Goal: Information Seeking & Learning: Learn about a topic

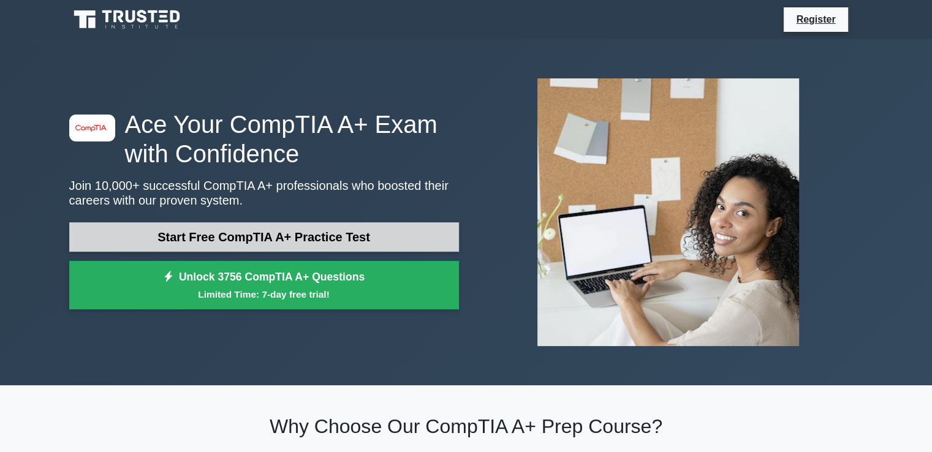
click at [284, 243] on link "Start Free CompTIA A+ Practice Test" at bounding box center [264, 236] width 390 height 29
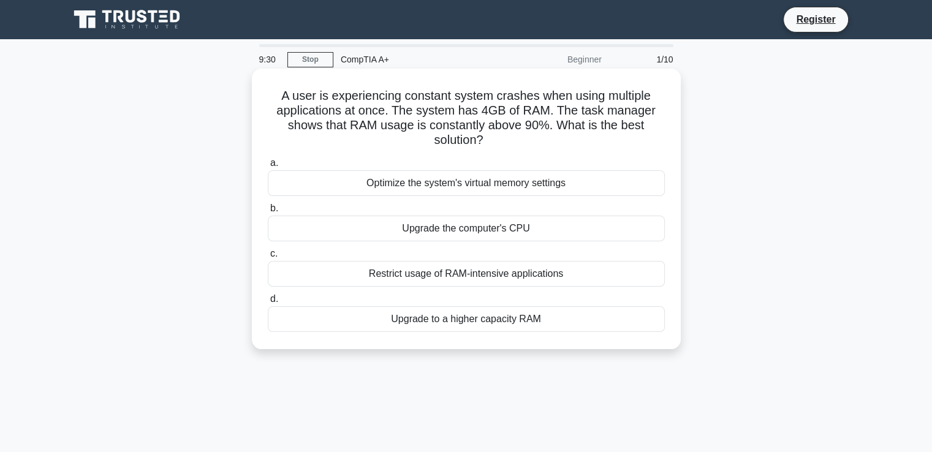
click at [458, 328] on div "Upgrade to a higher capacity RAM" at bounding box center [466, 319] width 397 height 26
click at [268, 303] on input "d. Upgrade to a higher capacity RAM" at bounding box center [268, 299] width 0 height 8
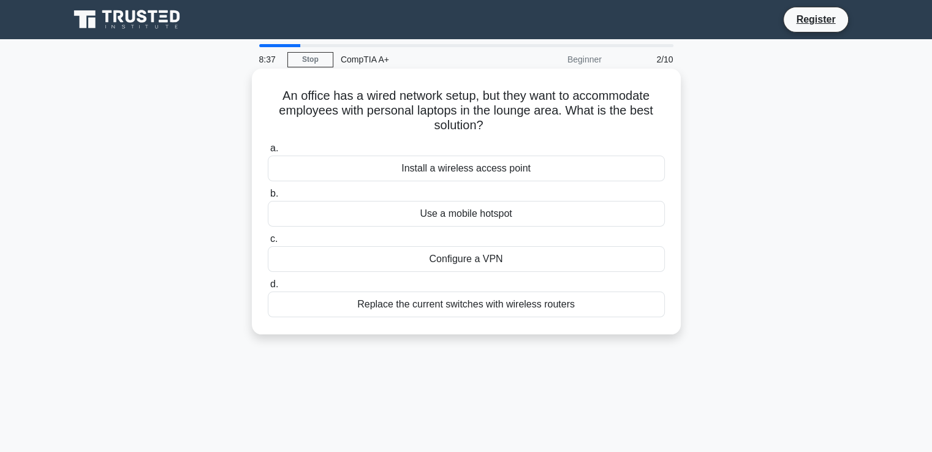
click at [511, 168] on div "Install a wireless access point" at bounding box center [466, 169] width 397 height 26
click at [268, 152] on input "a. Install a wireless access point" at bounding box center [268, 149] width 0 height 8
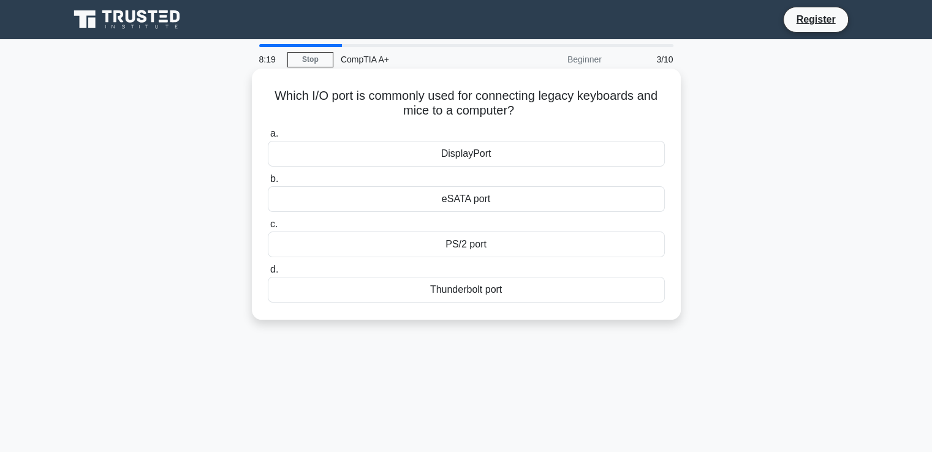
click at [465, 247] on div "PS/2 port" at bounding box center [466, 244] width 397 height 26
click at [268, 228] on input "c. PS/2 port" at bounding box center [268, 224] width 0 height 8
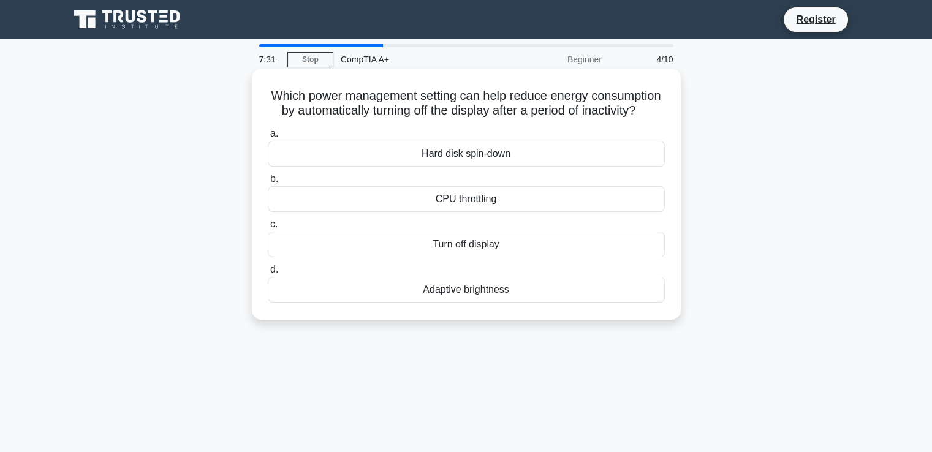
click at [465, 257] on div "Turn off display" at bounding box center [466, 244] width 397 height 26
click at [268, 228] on input "c. Turn off display" at bounding box center [268, 224] width 0 height 8
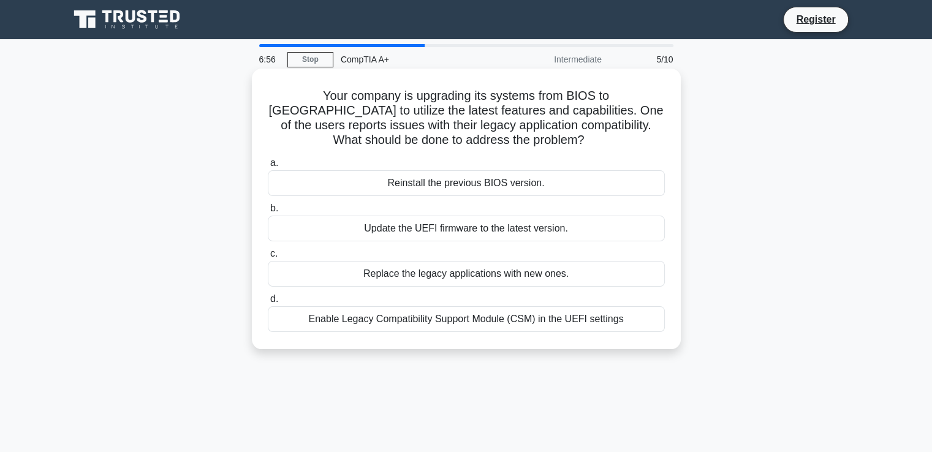
click at [448, 320] on div "Enable Legacy Compatibility Support Module (CSM) in the UEFI settings" at bounding box center [466, 319] width 397 height 26
click at [268, 303] on input "d. Enable Legacy Compatibility Support Module (CSM) in the UEFI settings" at bounding box center [268, 299] width 0 height 8
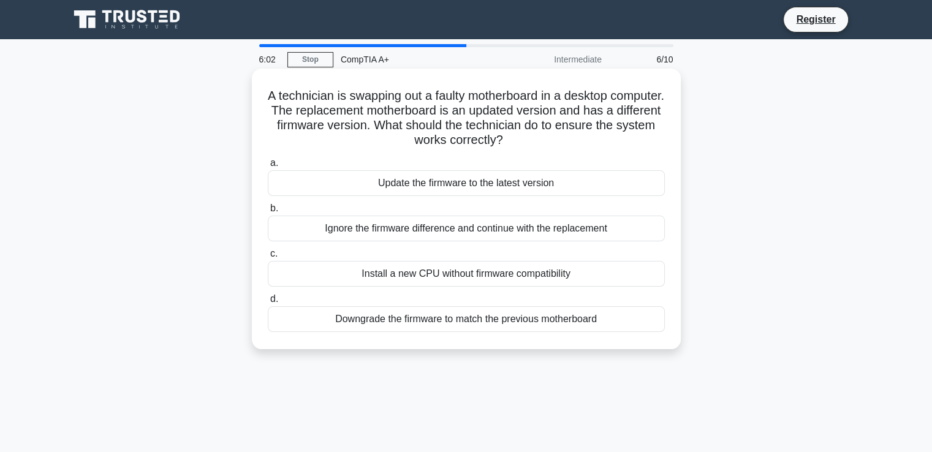
click at [467, 277] on div "Install a new CPU without firmware compatibility" at bounding box center [466, 274] width 397 height 26
click at [268, 258] on input "c. Install a new CPU without firmware compatibility" at bounding box center [268, 254] width 0 height 8
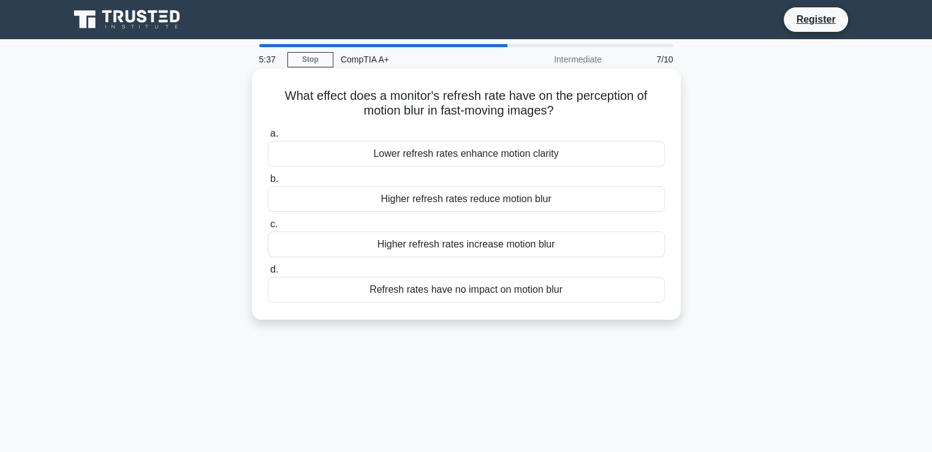
click at [465, 292] on div "Refresh rates have no impact on motion blur" at bounding box center [466, 290] width 397 height 26
click at [268, 274] on input "d. Refresh rates have no impact on motion blur" at bounding box center [268, 270] width 0 height 8
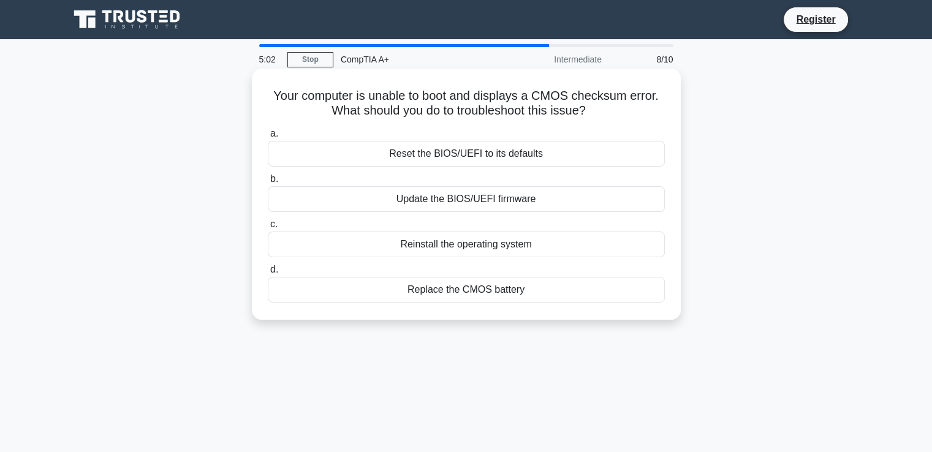
click at [456, 291] on div "Replace the CMOS battery" at bounding box center [466, 290] width 397 height 26
click at [268, 274] on input "d. Replace the CMOS battery" at bounding box center [268, 270] width 0 height 8
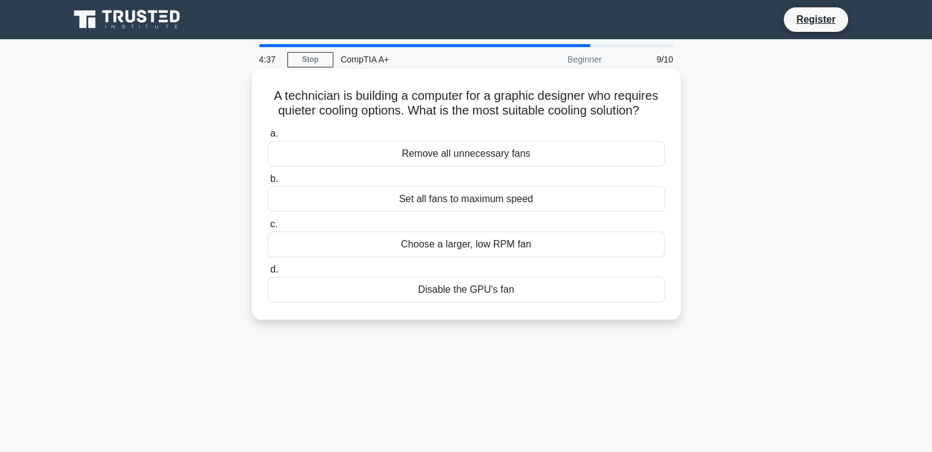
click at [470, 201] on div "Set all fans to maximum speed" at bounding box center [466, 199] width 397 height 26
click at [268, 183] on input "b. Set all fans to maximum speed" at bounding box center [268, 179] width 0 height 8
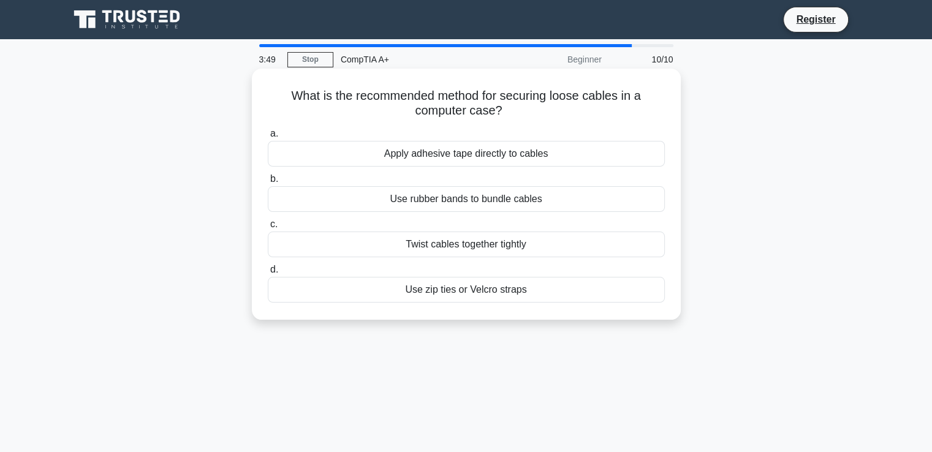
click at [470, 291] on div "Use zip ties or Velcro straps" at bounding box center [466, 290] width 397 height 26
click at [268, 274] on input "d. Use zip ties or Velcro straps" at bounding box center [268, 270] width 0 height 8
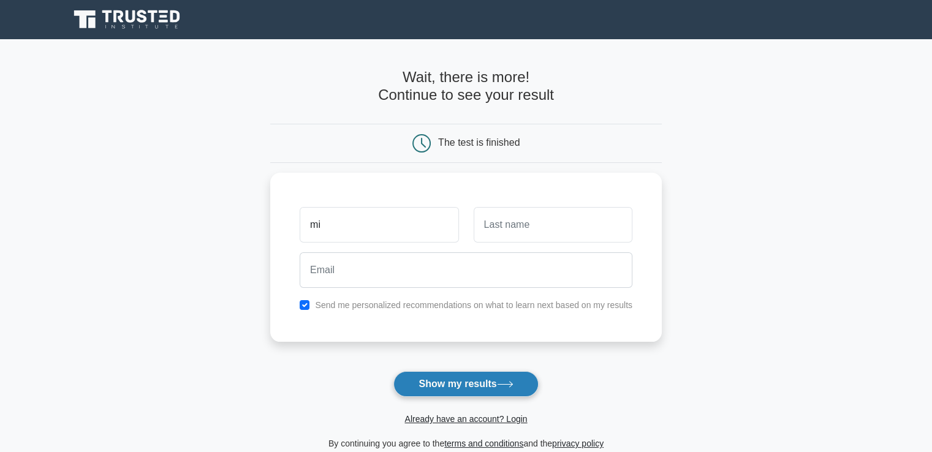
type input "m"
type input "[PERSON_NAME]"
type input "Mathonsi"
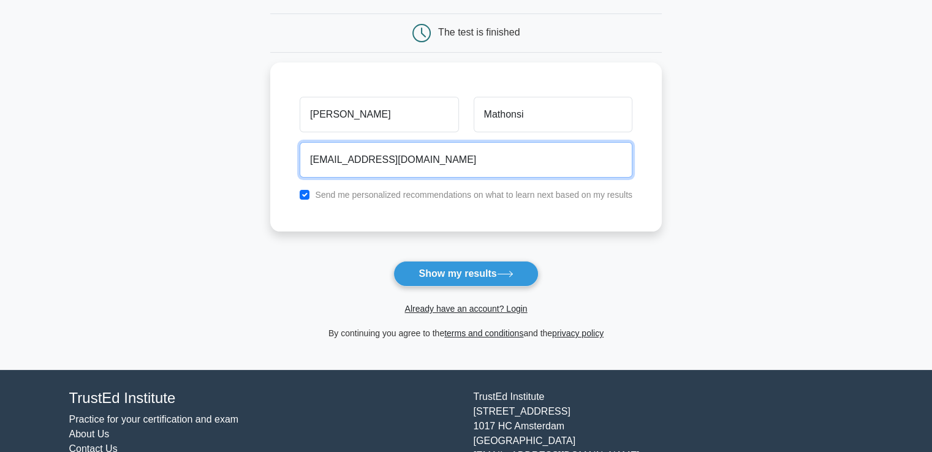
scroll to position [111, 0]
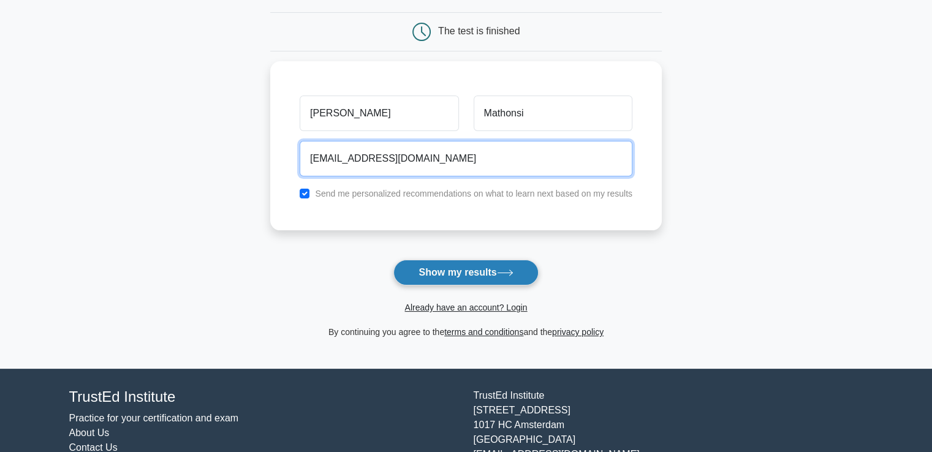
type input "miyelanicolbertmathonsi@gmail.com"
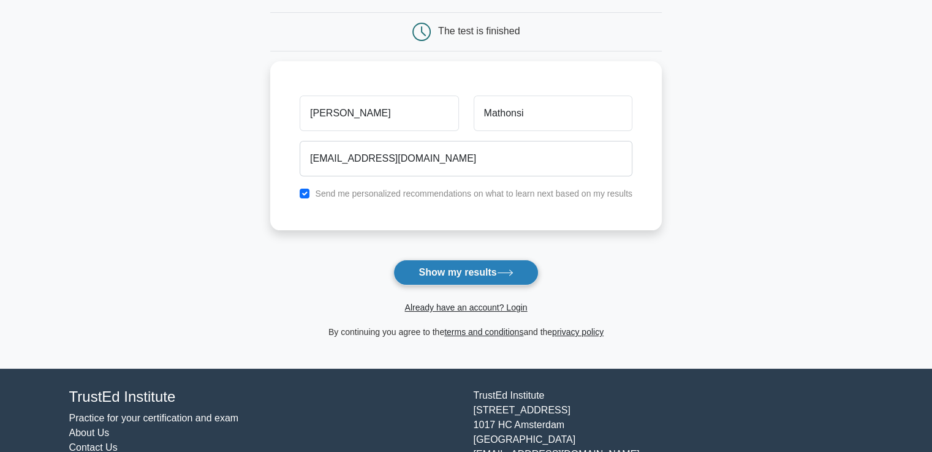
click at [468, 276] on button "Show my results" at bounding box center [465, 273] width 145 height 26
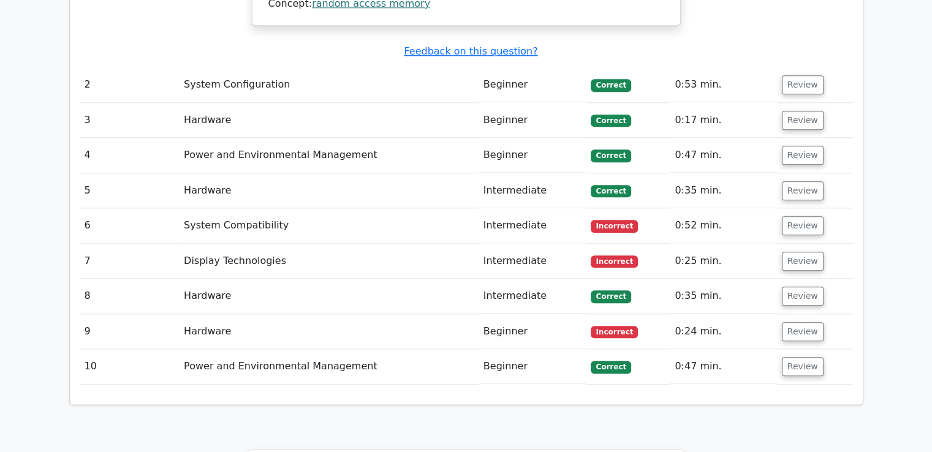
scroll to position [1351, 0]
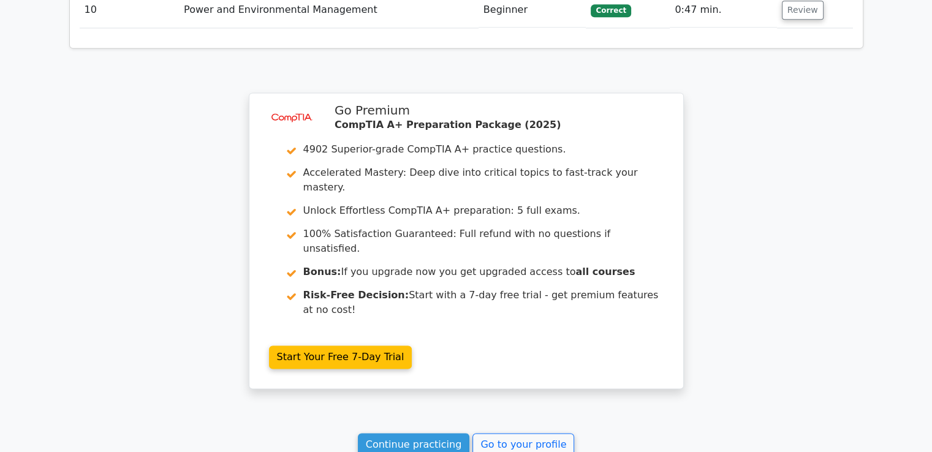
scroll to position [1721, 0]
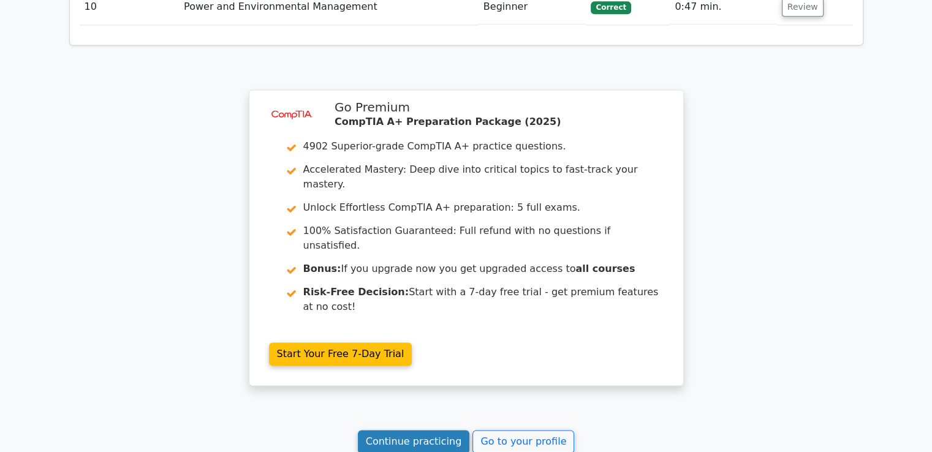
click at [394, 430] on link "Continue practicing" at bounding box center [414, 441] width 112 height 23
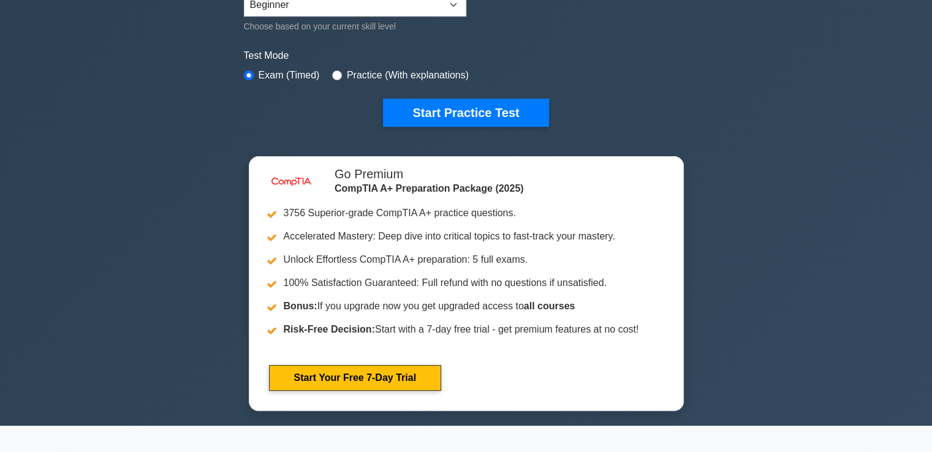
scroll to position [345, 0]
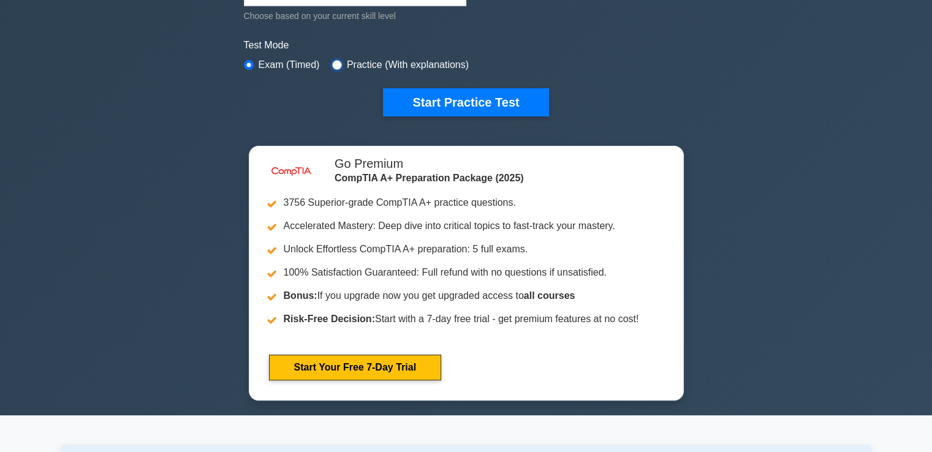
click at [334, 60] on input "radio" at bounding box center [337, 65] width 10 height 10
radio input "true"
click at [250, 60] on input "radio" at bounding box center [249, 65] width 10 height 10
radio input "true"
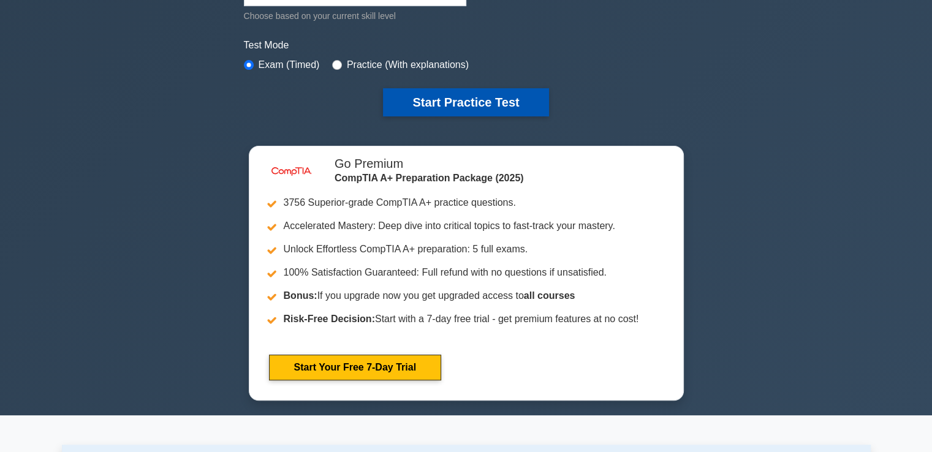
click at [438, 97] on button "Start Practice Test" at bounding box center [465, 102] width 165 height 28
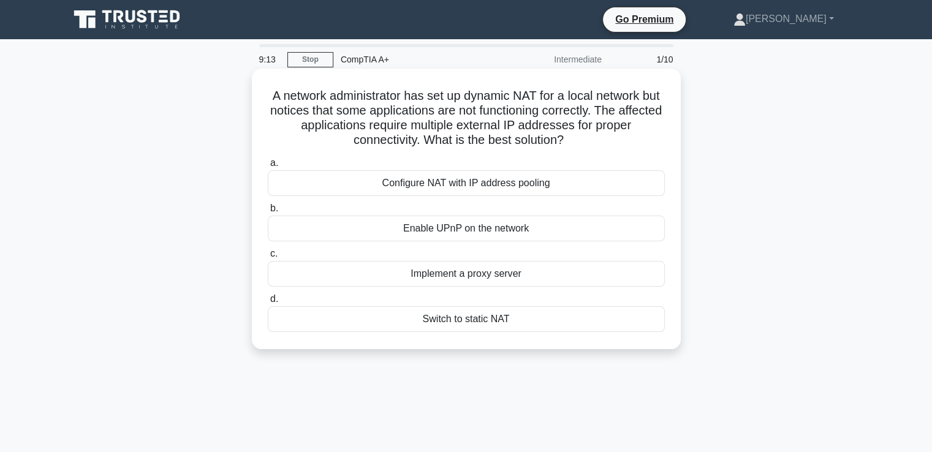
click at [363, 282] on div "Implement a proxy server" at bounding box center [466, 274] width 397 height 26
click at [268, 258] on input "c. Implement a proxy server" at bounding box center [268, 254] width 0 height 8
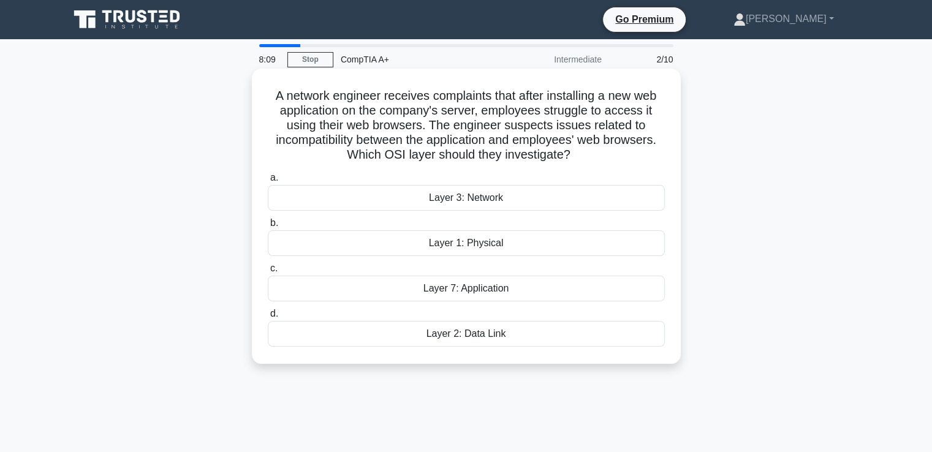
click at [415, 292] on div "Layer 7: Application" at bounding box center [466, 289] width 397 height 26
click at [268, 273] on input "c. Layer 7: Application" at bounding box center [268, 269] width 0 height 8
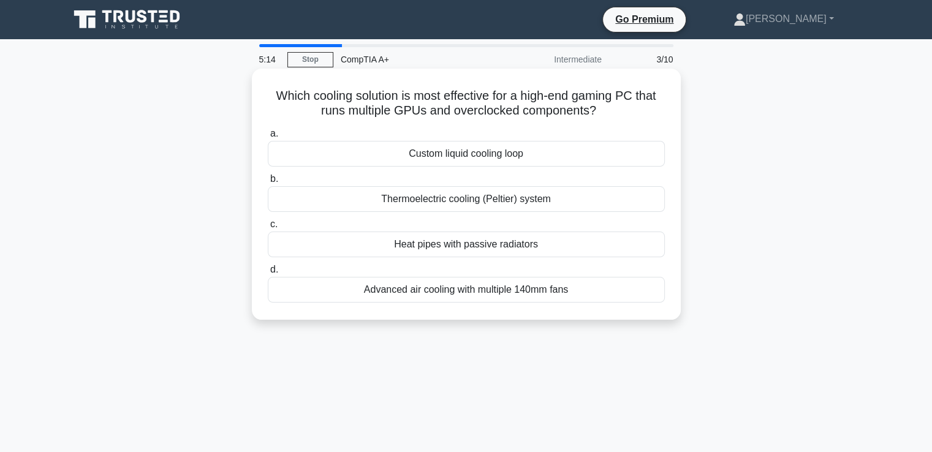
click at [394, 289] on div "Advanced air cooling with multiple 140mm fans" at bounding box center [466, 290] width 397 height 26
click at [268, 274] on input "d. Advanced air cooling with multiple 140mm fans" at bounding box center [268, 270] width 0 height 8
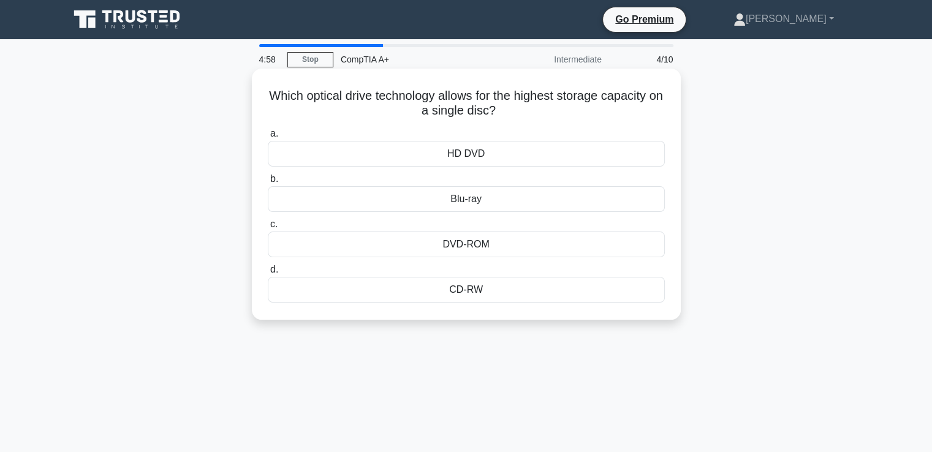
click at [419, 205] on div "Blu-ray" at bounding box center [466, 199] width 397 height 26
click at [268, 183] on input "b. Blu-ray" at bounding box center [268, 179] width 0 height 8
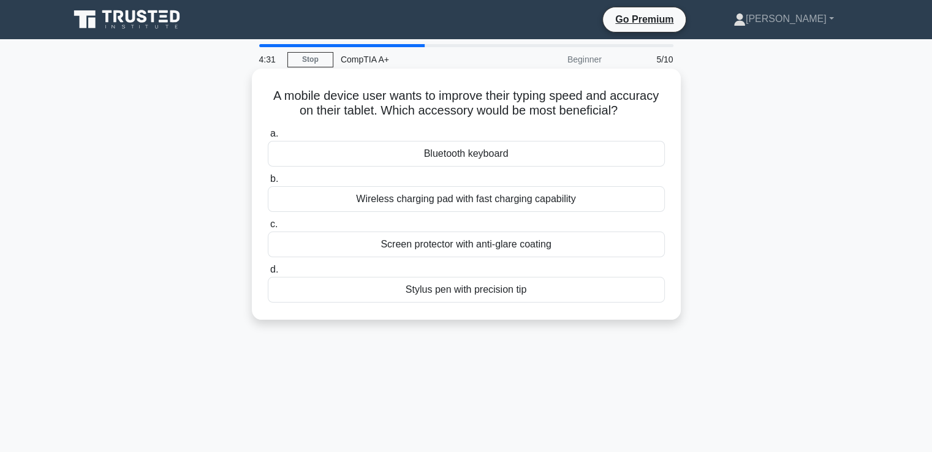
click at [451, 148] on div "Bluetooth keyboard" at bounding box center [466, 154] width 397 height 26
click at [268, 138] on input "a. Bluetooth keyboard" at bounding box center [268, 134] width 0 height 8
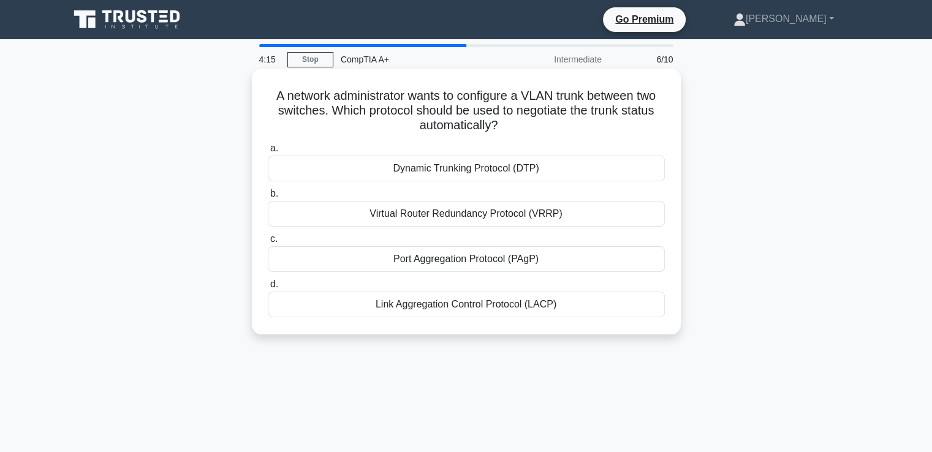
click at [446, 215] on div "Virtual Router Redundancy Protocol (VRRP)" at bounding box center [466, 214] width 397 height 26
click at [268, 198] on input "b. Virtual Router Redundancy Protocol (VRRP)" at bounding box center [268, 194] width 0 height 8
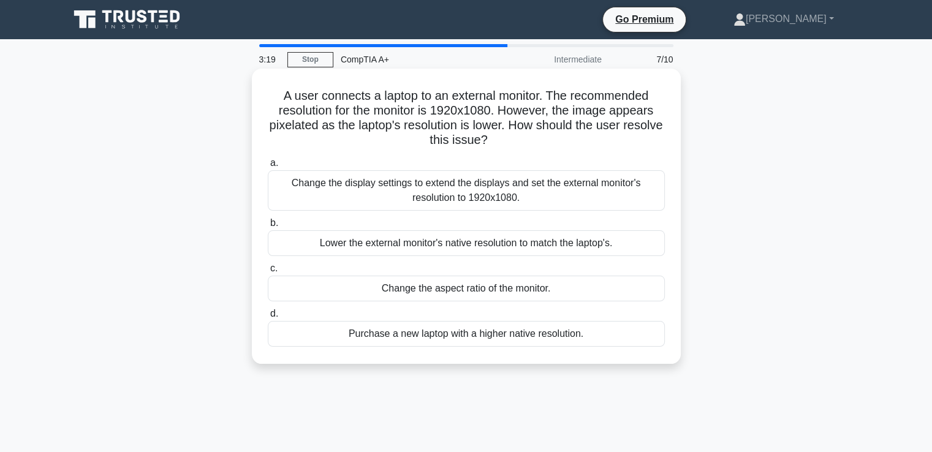
click at [420, 290] on div "Change the aspect ratio of the monitor." at bounding box center [466, 289] width 397 height 26
click at [268, 273] on input "c. Change the aspect ratio of the monitor." at bounding box center [268, 269] width 0 height 8
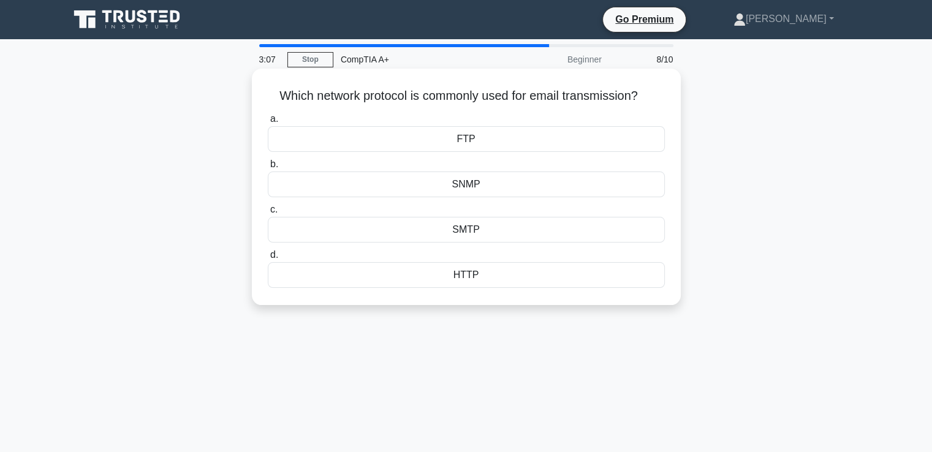
click at [429, 143] on div "FTP" at bounding box center [466, 139] width 397 height 26
click at [268, 123] on input "a. FTP" at bounding box center [268, 119] width 0 height 8
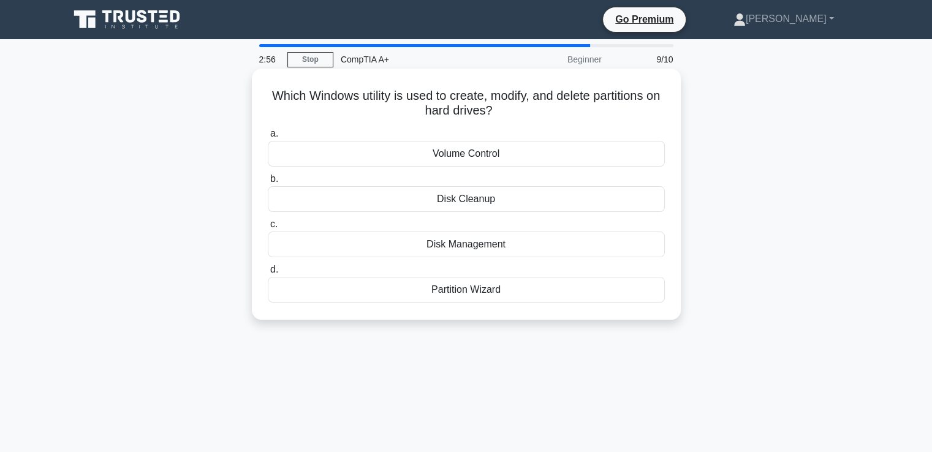
click at [470, 201] on div "Disk Cleanup" at bounding box center [466, 199] width 397 height 26
click at [268, 183] on input "b. Disk Cleanup" at bounding box center [268, 179] width 0 height 8
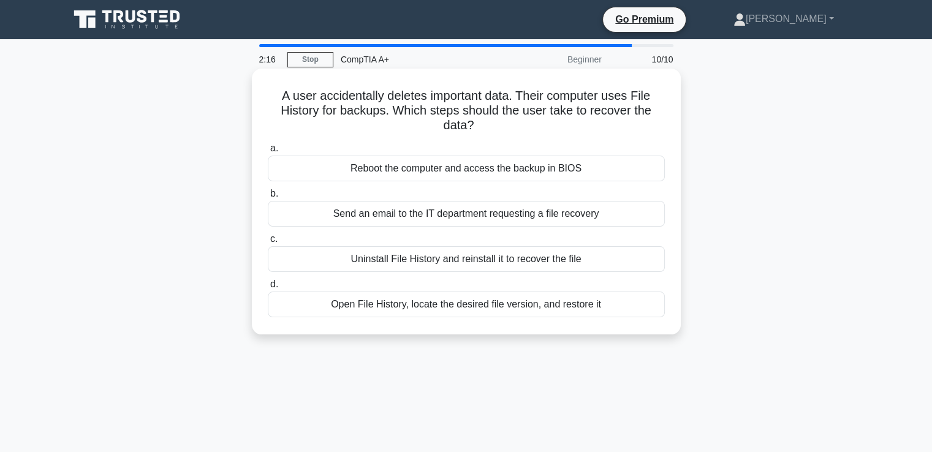
click at [425, 303] on div "Open File History, locate the desired file version, and restore it" at bounding box center [466, 305] width 397 height 26
click at [268, 288] on input "d. Open File History, locate the desired file version, and restore it" at bounding box center [268, 284] width 0 height 8
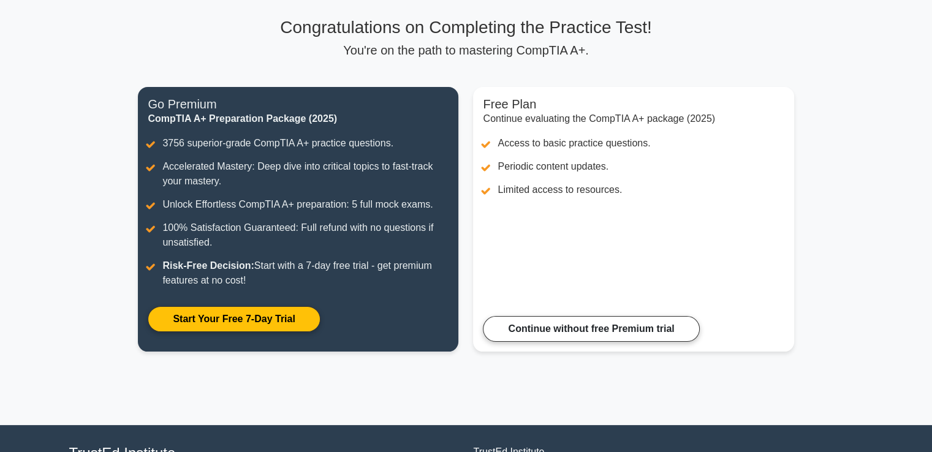
scroll to position [73, 0]
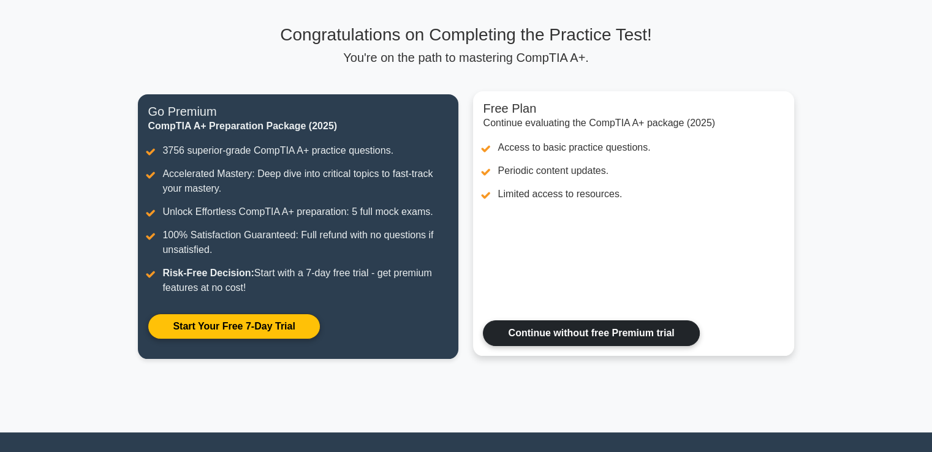
click at [605, 343] on link "Continue without free Premium trial" at bounding box center [591, 333] width 216 height 26
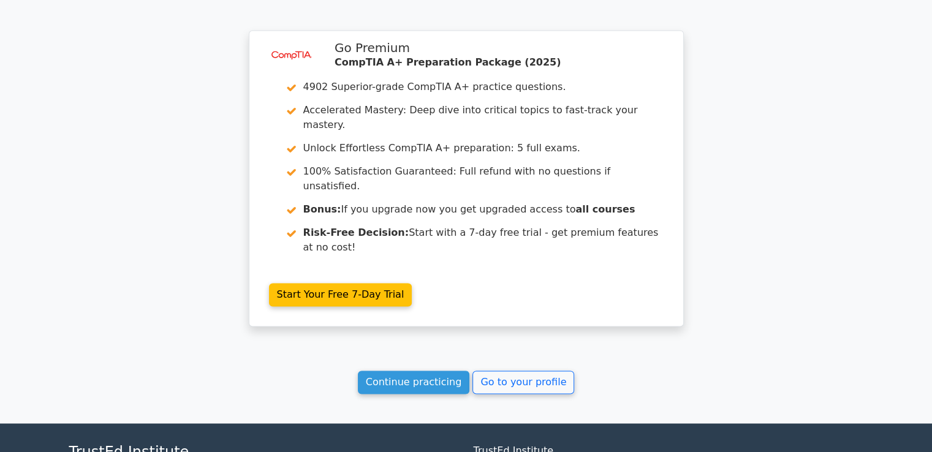
scroll to position [1943, 0]
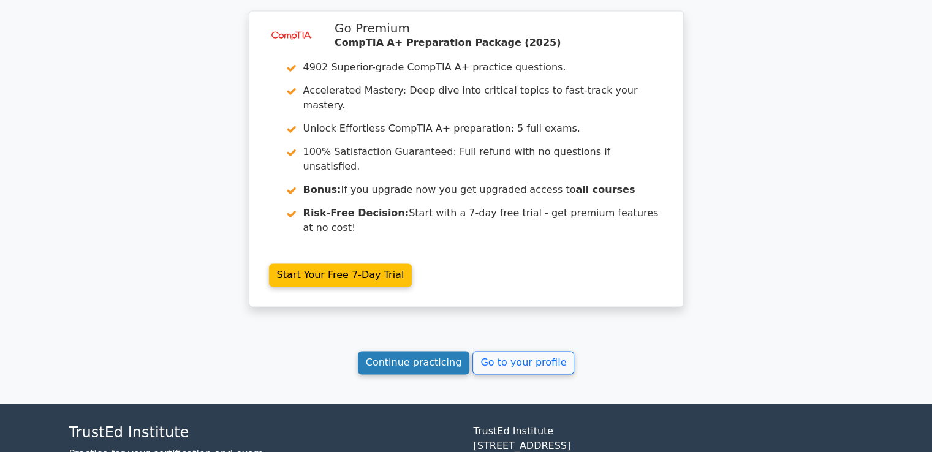
click at [429, 351] on link "Continue practicing" at bounding box center [414, 362] width 112 height 23
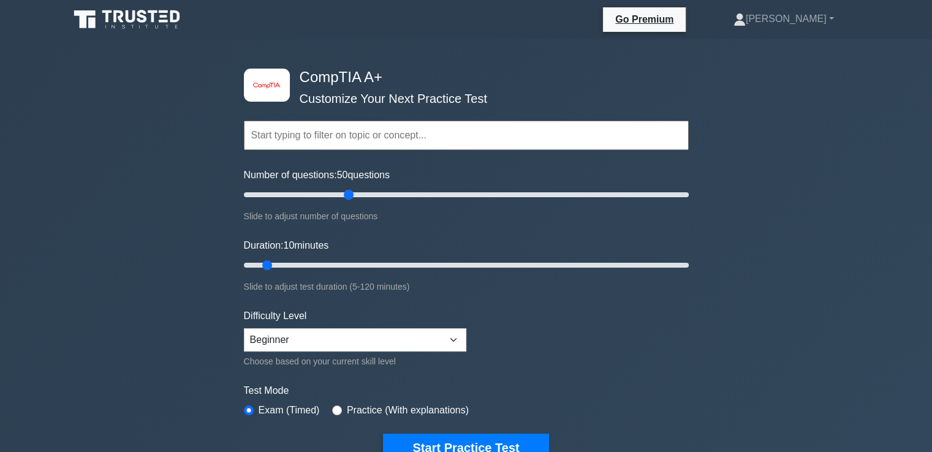
drag, startPoint x: 262, startPoint y: 189, endPoint x: 347, endPoint y: 192, distance: 85.2
type input "50"
click at [347, 192] on input "Number of questions: 50 questions" at bounding box center [466, 194] width 445 height 15
drag, startPoint x: 270, startPoint y: 263, endPoint x: 333, endPoint y: 258, distance: 63.2
type input "30"
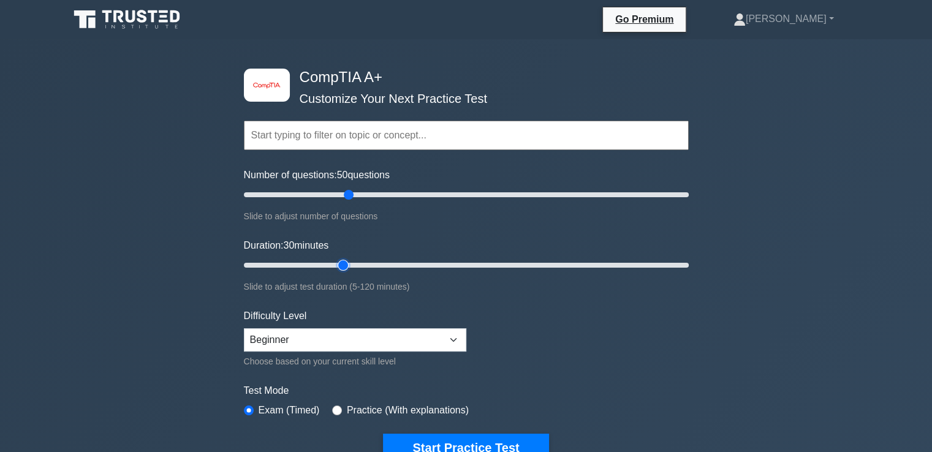
click at [333, 258] on input "Duration: 30 minutes" at bounding box center [466, 265] width 445 height 15
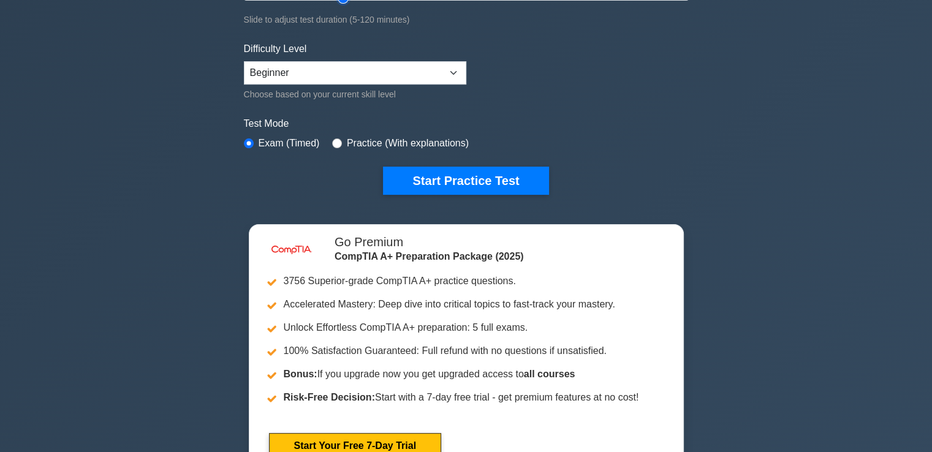
scroll to position [313, 0]
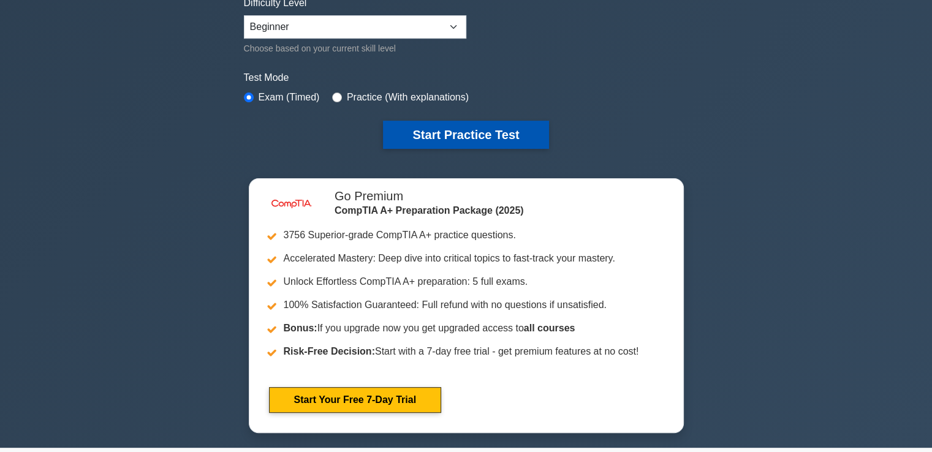
click at [465, 138] on button "Start Practice Test" at bounding box center [465, 135] width 165 height 28
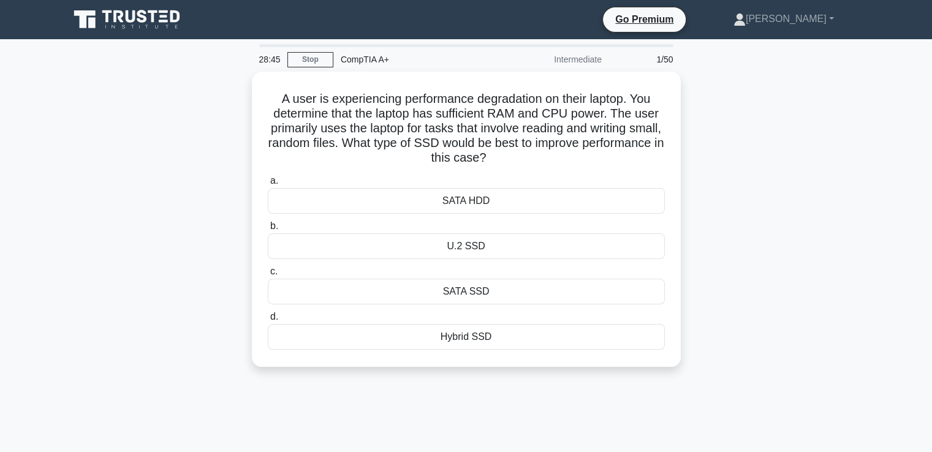
click at [638, 423] on div "28:45 Stop CompTIA A+ Intermediate 1/50 A user is experiencing performance degr…" at bounding box center [466, 350] width 808 height 612
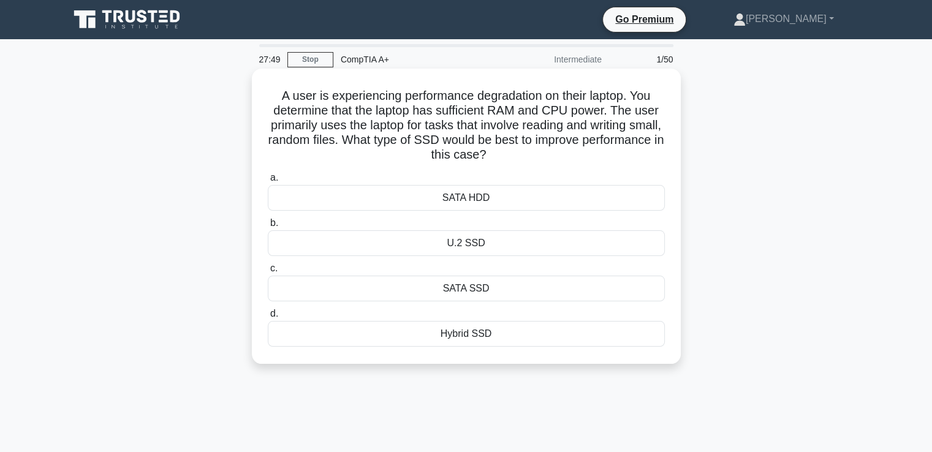
click at [443, 285] on div "SATA SSD" at bounding box center [466, 289] width 397 height 26
click at [268, 273] on input "c. SATA SSD" at bounding box center [268, 269] width 0 height 8
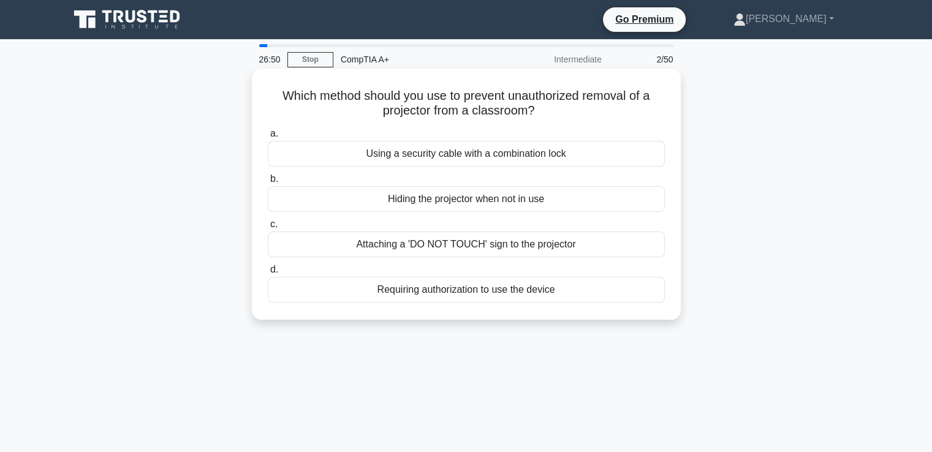
click at [412, 295] on div "Requiring authorization to use the device" at bounding box center [466, 290] width 397 height 26
click at [268, 274] on input "d. Requiring authorization to use the device" at bounding box center [268, 270] width 0 height 8
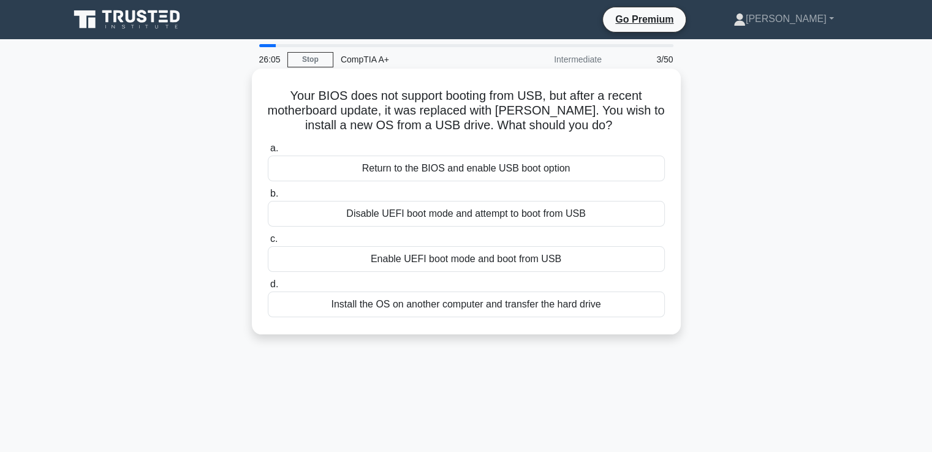
click at [443, 170] on div "Return to the BIOS and enable USB boot option" at bounding box center [466, 169] width 397 height 26
click at [268, 152] on input "a. Return to the BIOS and enable USB boot option" at bounding box center [268, 149] width 0 height 8
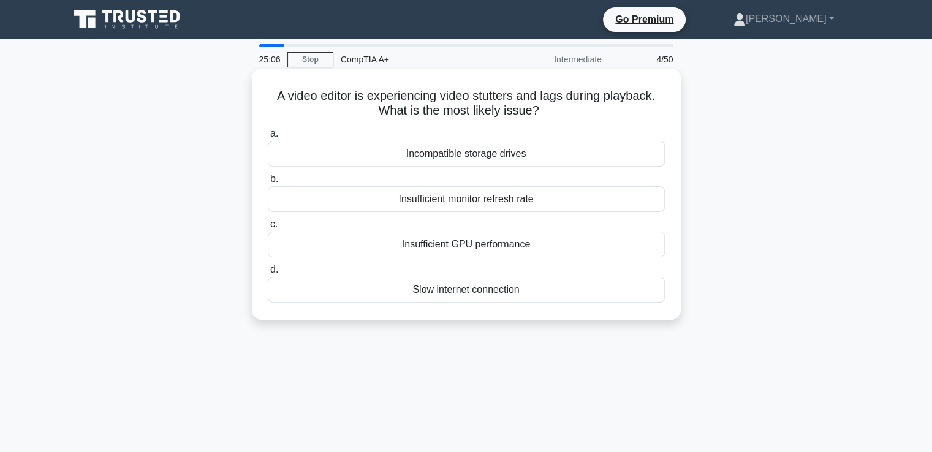
click at [413, 252] on div "Insufficient GPU performance" at bounding box center [466, 244] width 397 height 26
click at [268, 228] on input "c. Insufficient GPU performance" at bounding box center [268, 224] width 0 height 8
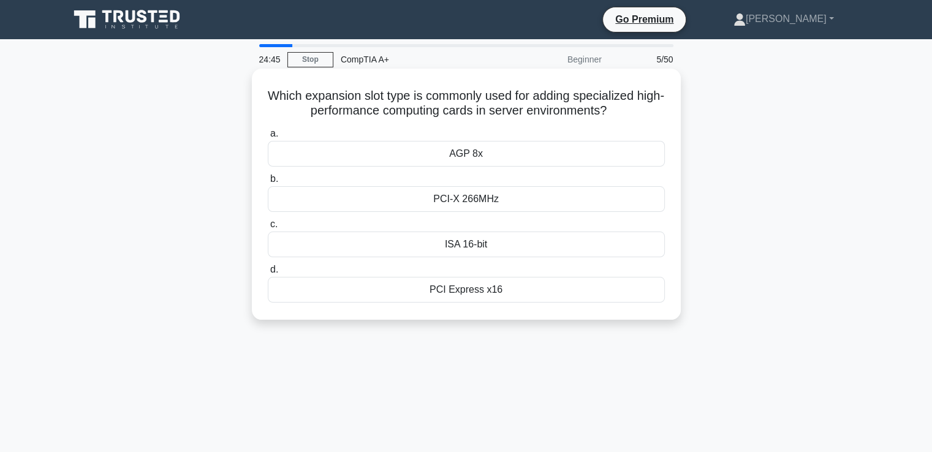
click at [481, 204] on div "PCI-X 266MHz" at bounding box center [466, 199] width 397 height 26
click at [268, 183] on input "b. PCI-X 266MHz" at bounding box center [268, 179] width 0 height 8
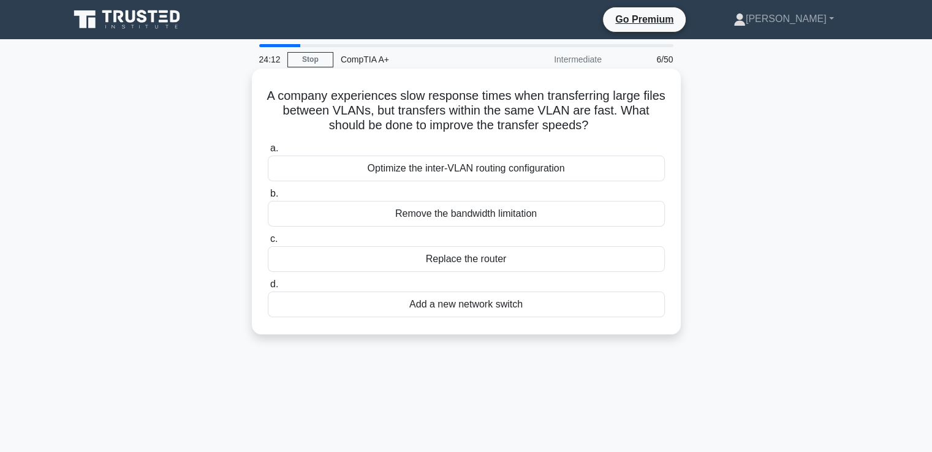
click at [485, 217] on div "Remove the bandwidth limitation" at bounding box center [466, 214] width 397 height 26
click at [268, 198] on input "b. Remove the bandwidth limitation" at bounding box center [268, 194] width 0 height 8
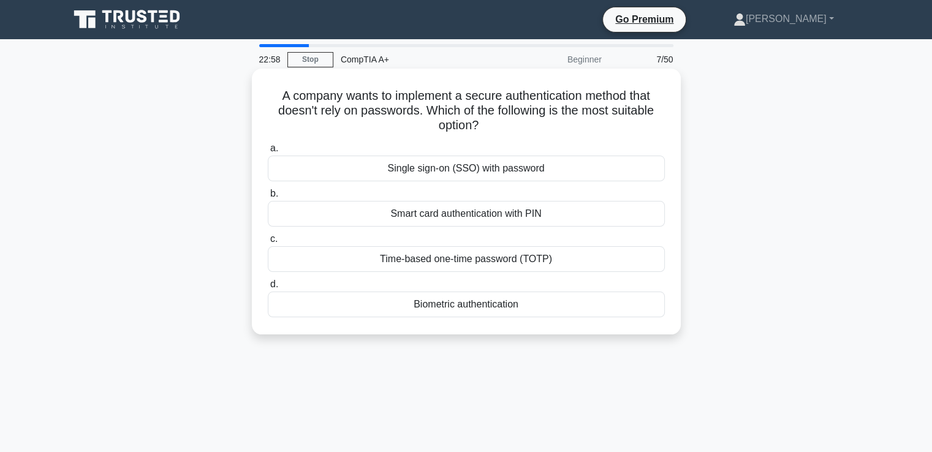
click at [438, 311] on div "Biometric authentication" at bounding box center [466, 305] width 397 height 26
click at [268, 288] on input "d. Biometric authentication" at bounding box center [268, 284] width 0 height 8
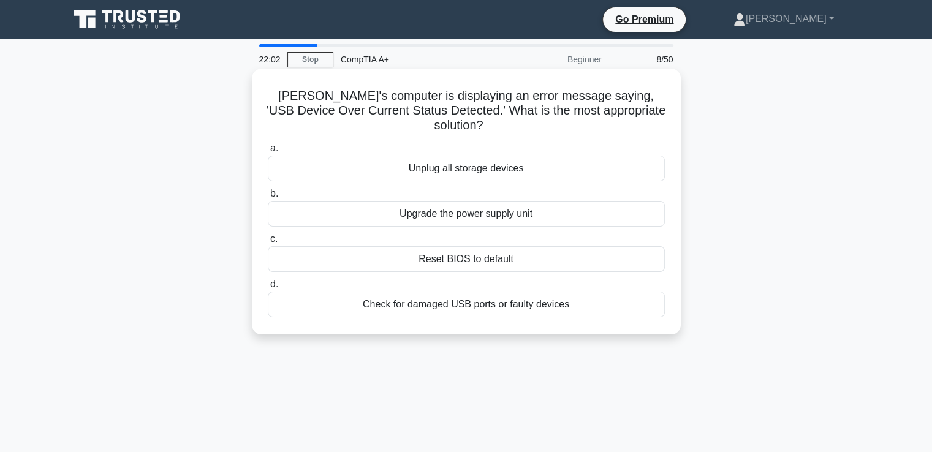
click at [442, 295] on div "Check for damaged USB ports or faulty devices" at bounding box center [466, 305] width 397 height 26
click at [268, 288] on input "d. Check for damaged USB ports or faulty devices" at bounding box center [268, 284] width 0 height 8
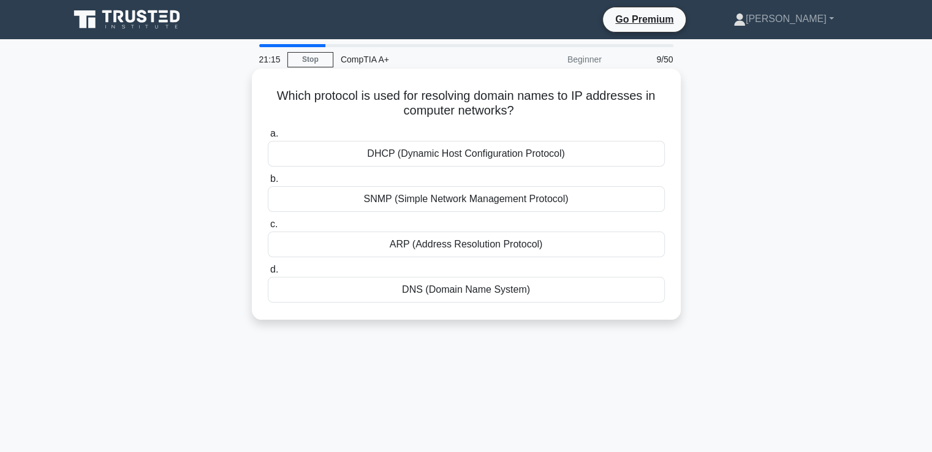
click at [426, 157] on div "DHCP (Dynamic Host Configuration Protocol)" at bounding box center [466, 154] width 397 height 26
click at [268, 138] on input "a. DHCP (Dynamic Host Configuration Protocol)" at bounding box center [268, 134] width 0 height 8
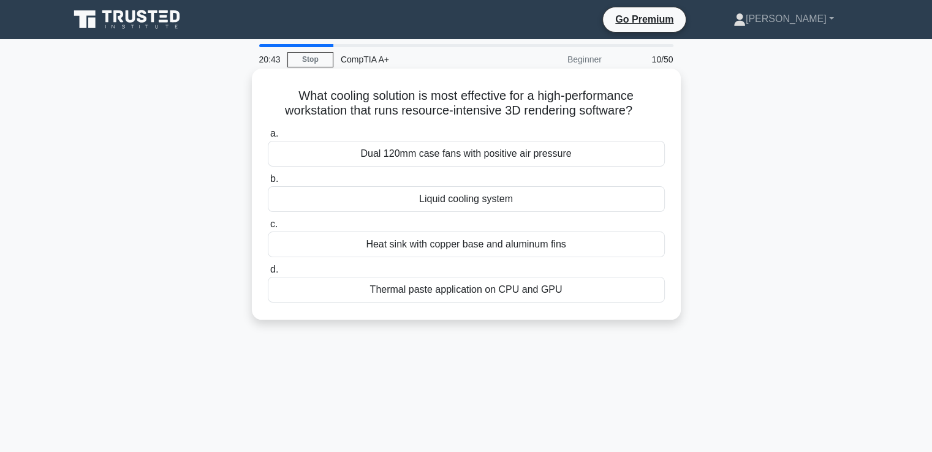
click at [414, 159] on div "Dual 120mm case fans with positive air pressure" at bounding box center [466, 154] width 397 height 26
click at [268, 138] on input "a. Dual 120mm case fans with positive air pressure" at bounding box center [268, 134] width 0 height 8
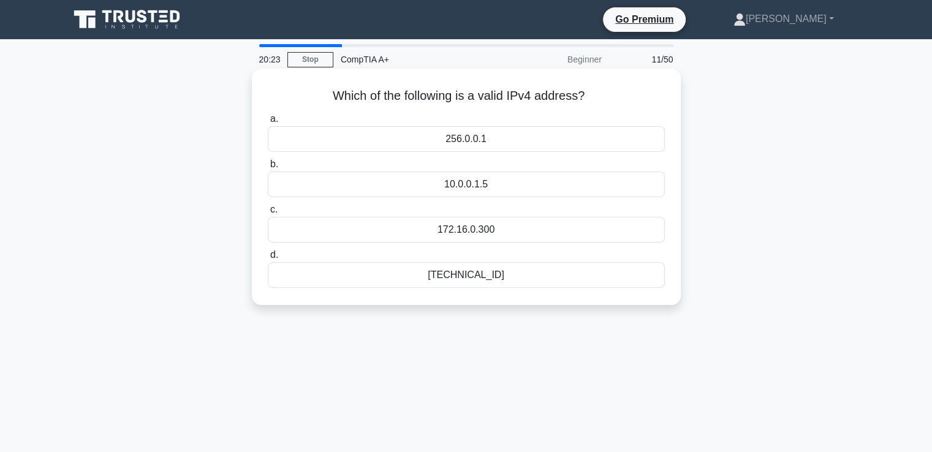
click at [443, 277] on div "[TECHNICAL_ID]" at bounding box center [466, 275] width 397 height 26
click at [268, 259] on input "d. [TECHNICAL_ID]" at bounding box center [268, 255] width 0 height 8
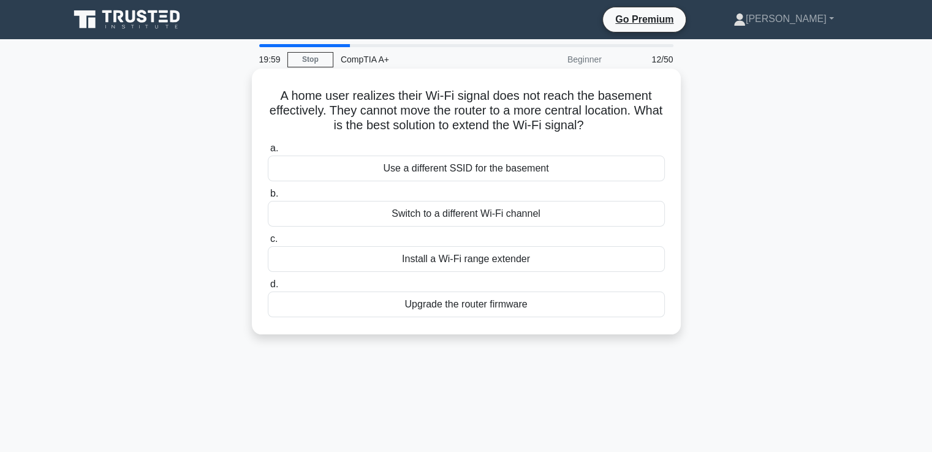
click at [448, 255] on div "Install a Wi-Fi range extender" at bounding box center [466, 259] width 397 height 26
click at [268, 243] on input "c. Install a Wi-Fi range extender" at bounding box center [268, 239] width 0 height 8
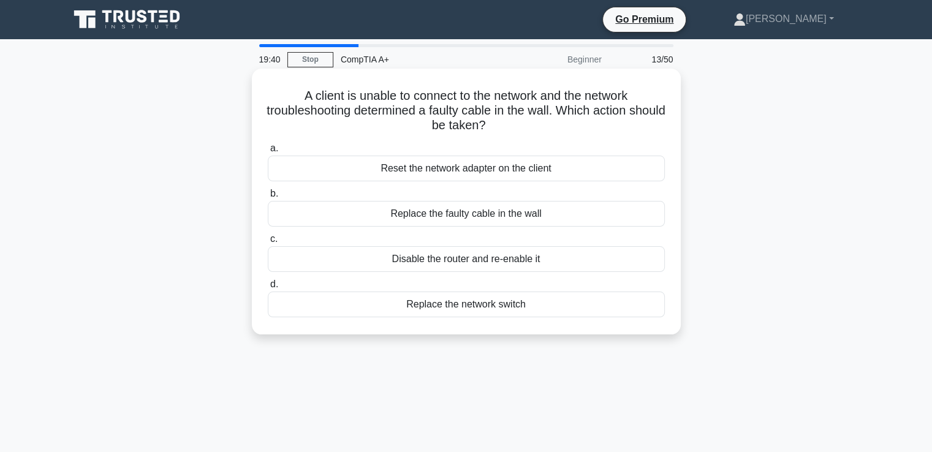
click at [439, 216] on div "Replace the faulty cable in the wall" at bounding box center [466, 214] width 397 height 26
click at [268, 198] on input "b. Replace the faulty cable in the wall" at bounding box center [268, 194] width 0 height 8
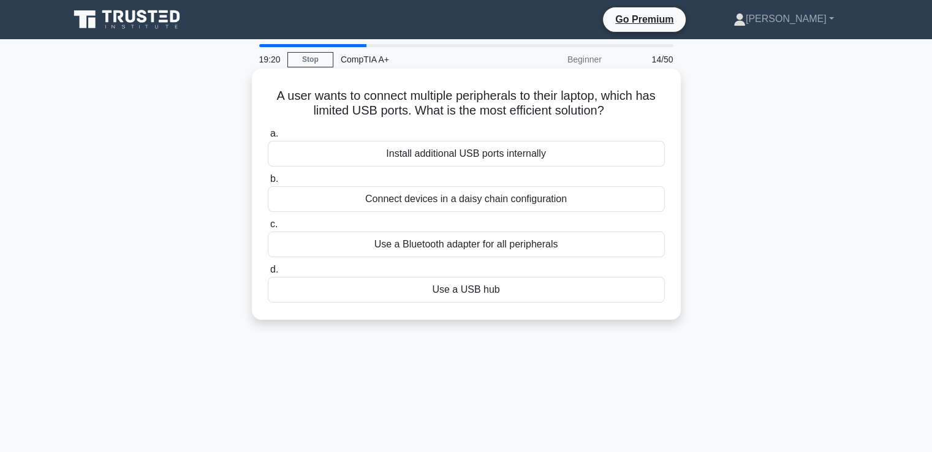
click at [461, 255] on div "Use a Bluetooth adapter for all peripherals" at bounding box center [466, 244] width 397 height 26
click at [268, 228] on input "c. Use a Bluetooth adapter for all peripherals" at bounding box center [268, 224] width 0 height 8
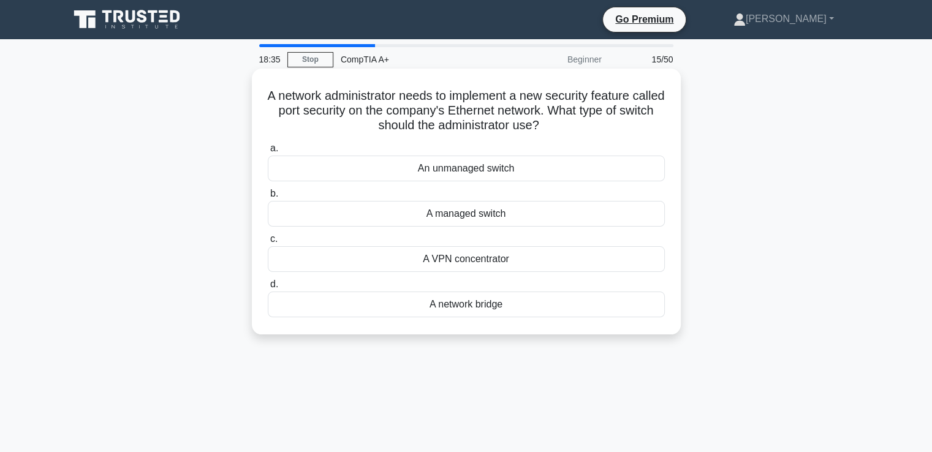
click at [451, 213] on div "A managed switch" at bounding box center [466, 214] width 397 height 26
click at [268, 198] on input "b. A managed switch" at bounding box center [268, 194] width 0 height 8
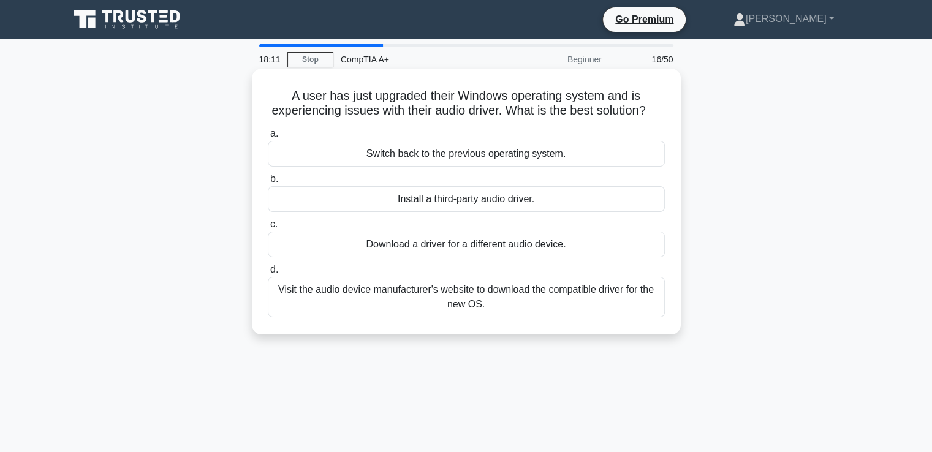
click at [453, 303] on div "Visit the audio device manufacturer's website to download the compatible driver…" at bounding box center [466, 297] width 397 height 40
click at [268, 274] on input "d. Visit the audio device manufacturer's website to download the compatible dri…" at bounding box center [268, 270] width 0 height 8
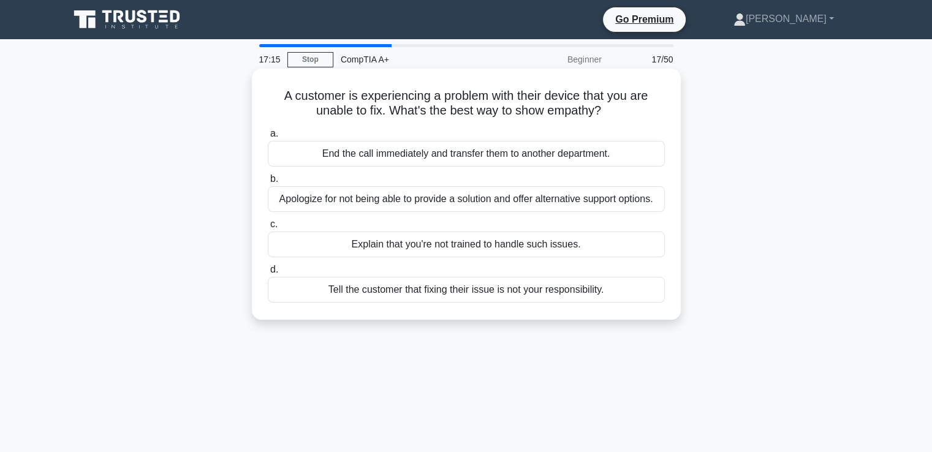
click at [453, 198] on div "Apologize for not being able to provide a solution and offer alternative suppor…" at bounding box center [466, 199] width 397 height 26
click at [268, 183] on input "b. Apologize for not being able to provide a solution and offer alternative sup…" at bounding box center [268, 179] width 0 height 8
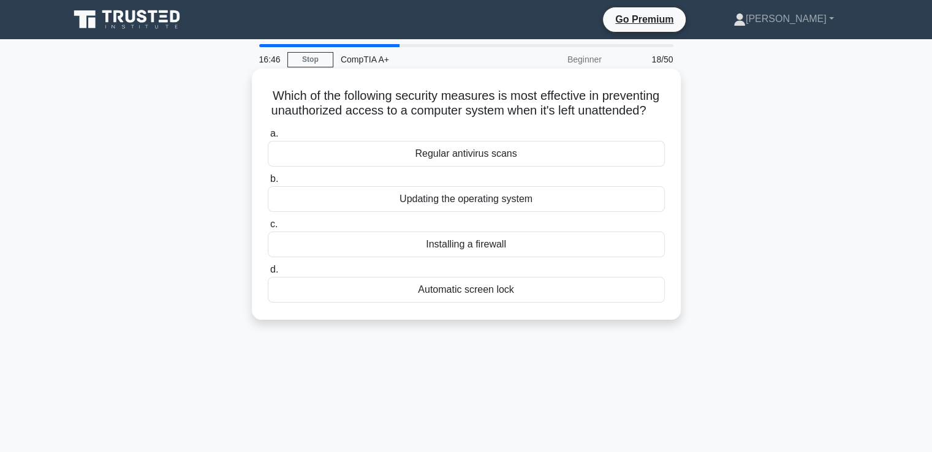
click at [461, 257] on div "Installing a firewall" at bounding box center [466, 244] width 397 height 26
click at [268, 228] on input "c. Installing a firewall" at bounding box center [268, 224] width 0 height 8
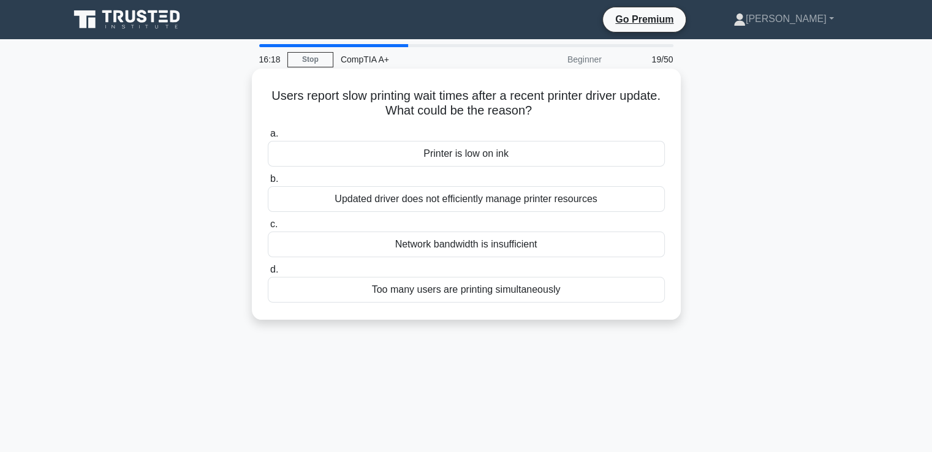
click at [459, 202] on div "Updated driver does not efficiently manage printer resources" at bounding box center [466, 199] width 397 height 26
click at [268, 183] on input "b. Updated driver does not efficiently manage printer resources" at bounding box center [268, 179] width 0 height 8
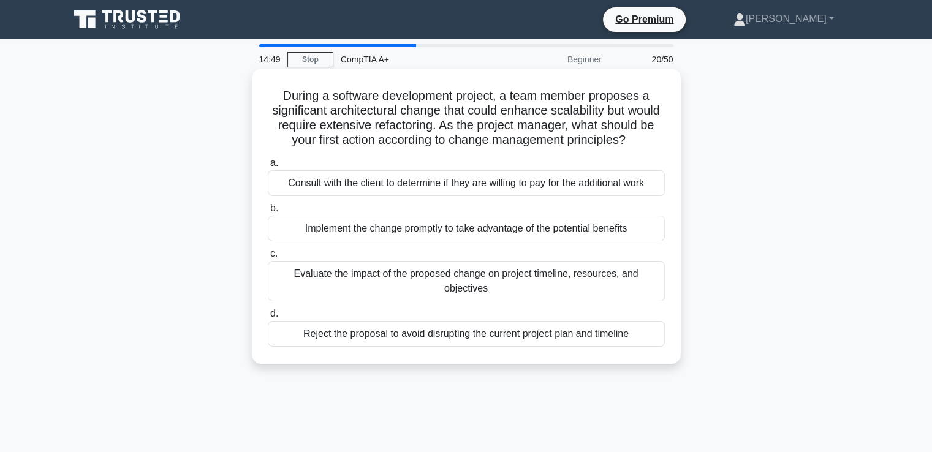
click at [416, 301] on div "Evaluate the impact of the proposed change on project timeline, resources, and …" at bounding box center [466, 281] width 397 height 40
click at [268, 258] on input "c. Evaluate the impact of the proposed change on project timeline, resources, a…" at bounding box center [268, 254] width 0 height 8
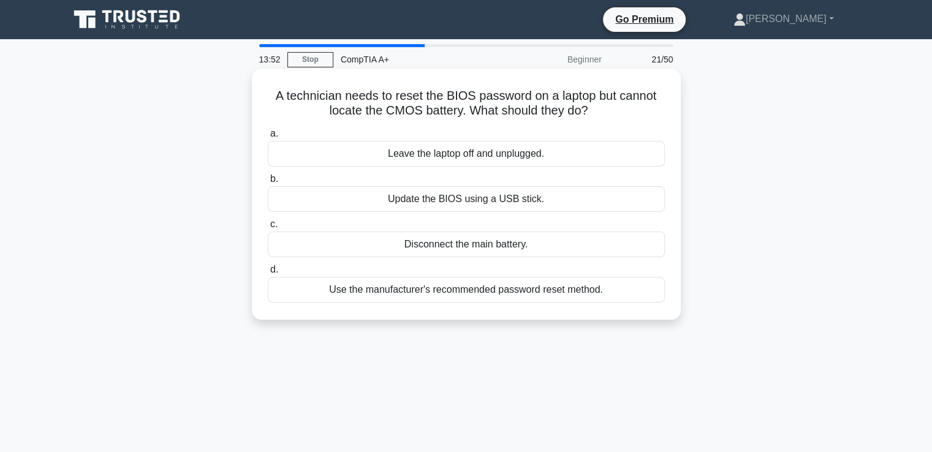
click at [447, 290] on div "Use the manufacturer's recommended password reset method." at bounding box center [466, 290] width 397 height 26
click at [268, 274] on input "d. Use the manufacturer's recommended password reset method." at bounding box center [268, 270] width 0 height 8
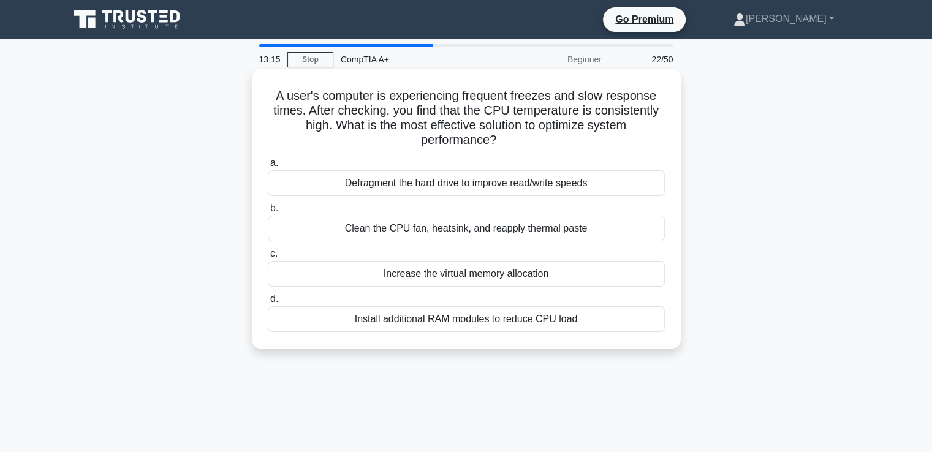
click at [412, 233] on div "Clean the CPU fan, heatsink, and reapply thermal paste" at bounding box center [466, 229] width 397 height 26
click at [268, 213] on input "b. Clean the CPU fan, heatsink, and reapply thermal paste" at bounding box center [268, 209] width 0 height 8
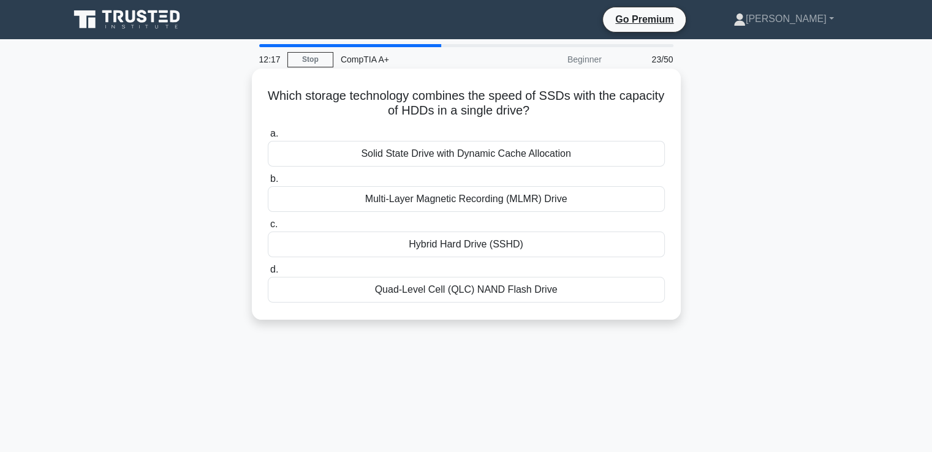
click at [410, 156] on div "Solid State Drive with Dynamic Cache Allocation" at bounding box center [466, 154] width 397 height 26
click at [268, 138] on input "a. Solid State Drive with Dynamic Cache Allocation" at bounding box center [268, 134] width 0 height 8
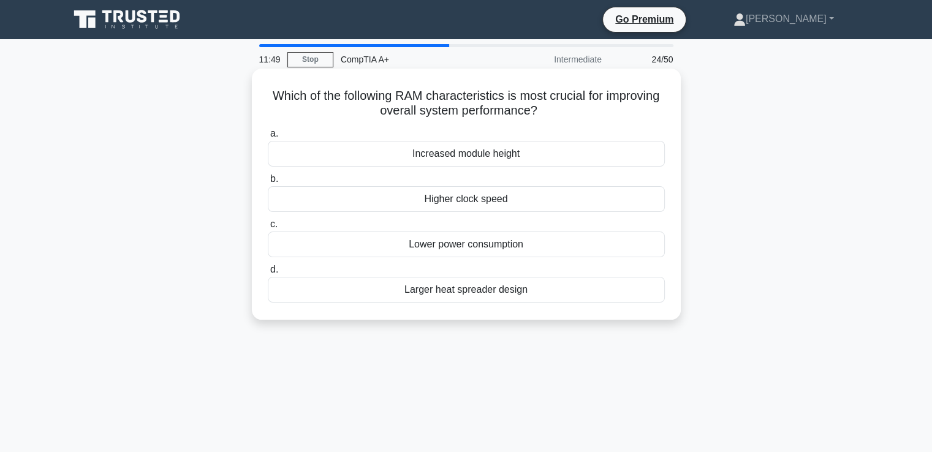
click at [418, 244] on div "Lower power consumption" at bounding box center [466, 244] width 397 height 26
click at [268, 228] on input "c. Lower power consumption" at bounding box center [268, 224] width 0 height 8
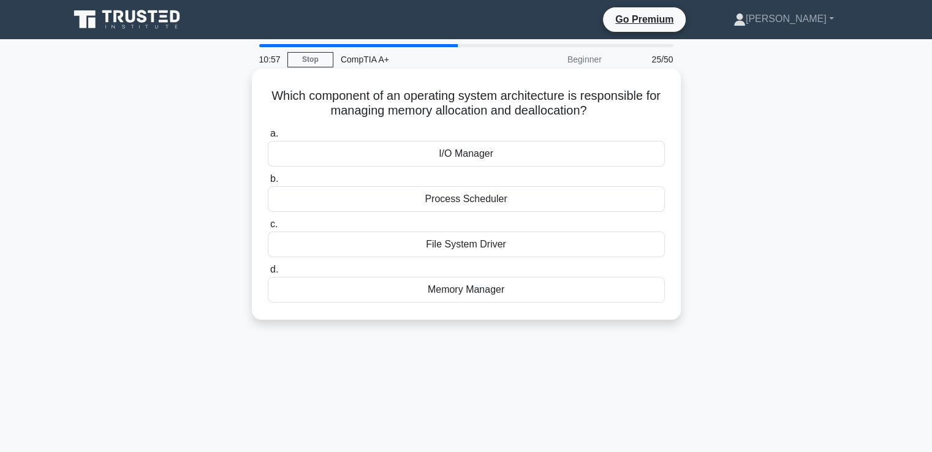
click at [461, 291] on div "Memory Manager" at bounding box center [466, 290] width 397 height 26
click at [268, 274] on input "d. Memory Manager" at bounding box center [268, 270] width 0 height 8
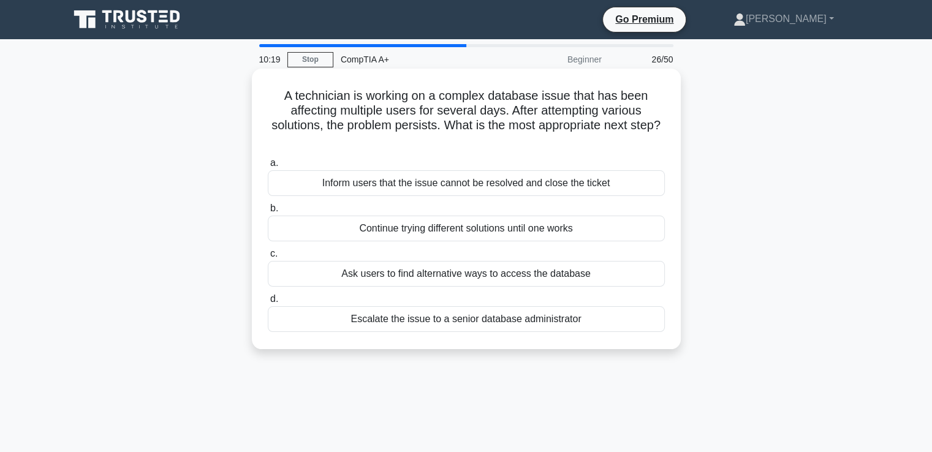
click at [457, 325] on div "Escalate the issue to a senior database administrator" at bounding box center [466, 319] width 397 height 26
click at [268, 303] on input "d. Escalate the issue to a senior database administrator" at bounding box center [268, 299] width 0 height 8
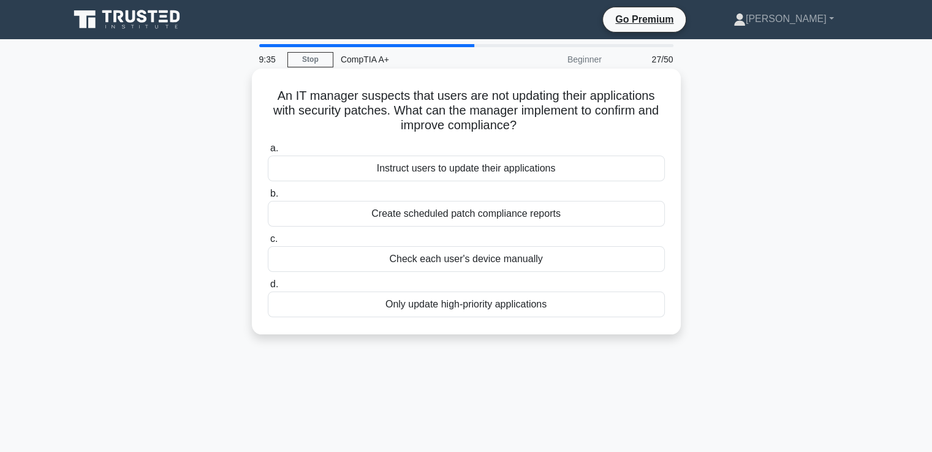
click at [421, 219] on div "Create scheduled patch compliance reports" at bounding box center [466, 214] width 397 height 26
click at [268, 198] on input "b. Create scheduled patch compliance reports" at bounding box center [268, 194] width 0 height 8
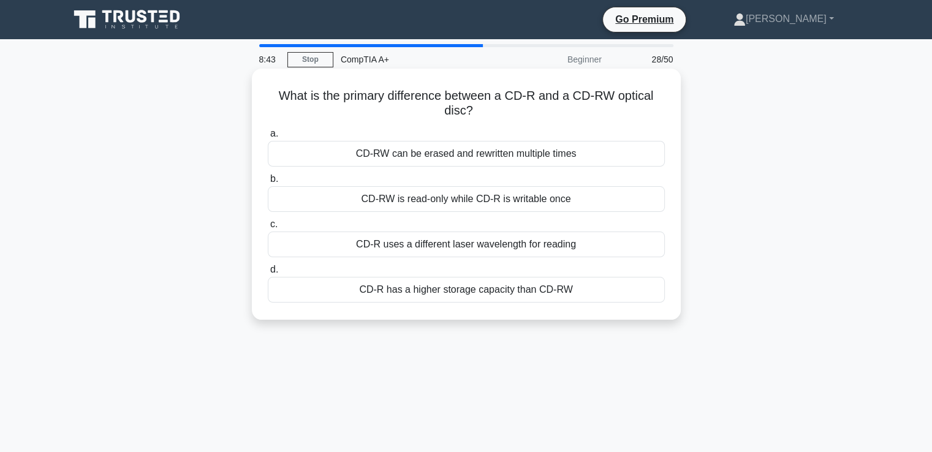
click at [430, 198] on div "CD-RW is read-only while CD-R is writable once" at bounding box center [466, 199] width 397 height 26
click at [268, 183] on input "b. CD-RW is read-only while CD-R is writable once" at bounding box center [268, 179] width 0 height 8
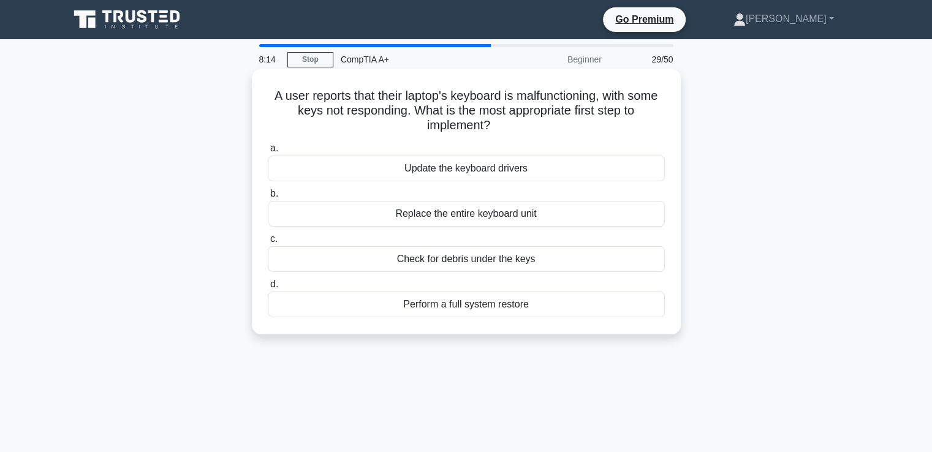
click at [438, 265] on div "Check for debris under the keys" at bounding box center [466, 259] width 397 height 26
click at [268, 243] on input "c. Check for debris under the keys" at bounding box center [268, 239] width 0 height 8
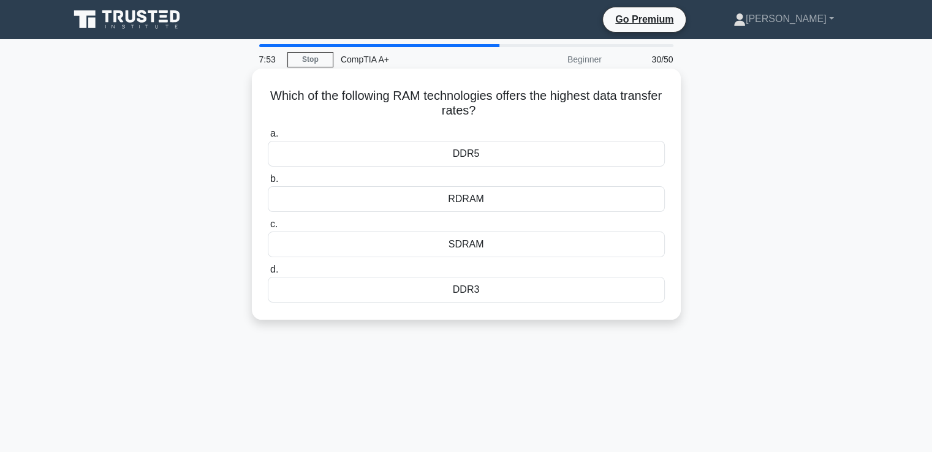
click at [461, 151] on div "DDR5" at bounding box center [466, 154] width 397 height 26
click at [268, 138] on input "a. DDR5" at bounding box center [268, 134] width 0 height 8
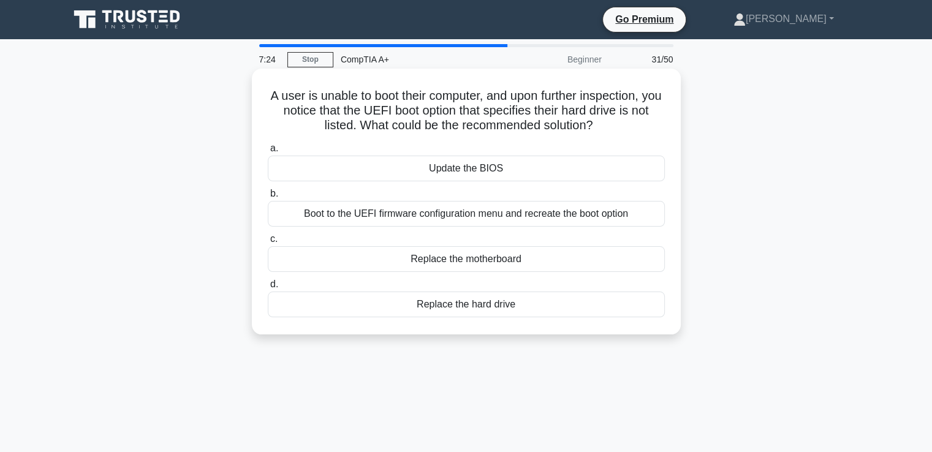
click at [448, 213] on div "Boot to the UEFI firmware configuration menu and recreate the boot option" at bounding box center [466, 214] width 397 height 26
click at [268, 198] on input "b. Boot to the UEFI firmware configuration menu and recreate the boot option" at bounding box center [268, 194] width 0 height 8
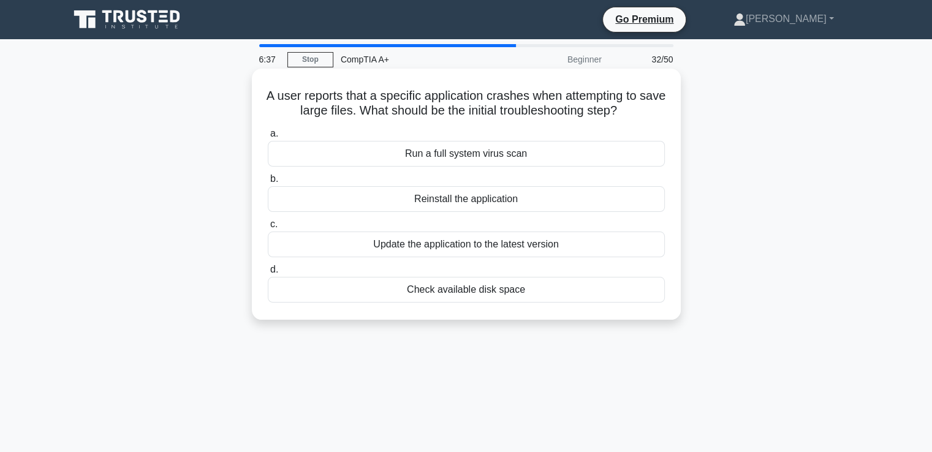
click at [463, 154] on div "Run a full system virus scan" at bounding box center [466, 154] width 397 height 26
click at [268, 138] on input "a. Run a full system virus scan" at bounding box center [268, 134] width 0 height 8
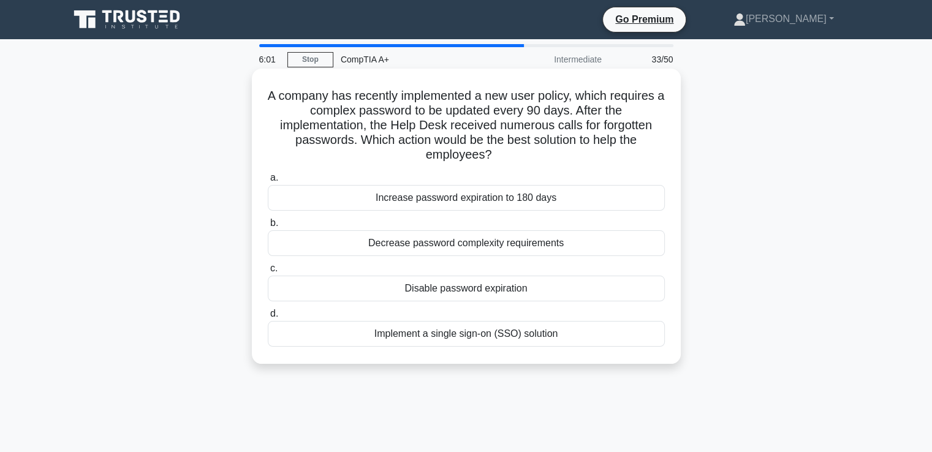
click at [434, 339] on div "Implement a single sign-on (SSO) solution" at bounding box center [466, 334] width 397 height 26
click at [268, 318] on input "d. Implement a single sign-on (SSO) solution" at bounding box center [268, 314] width 0 height 8
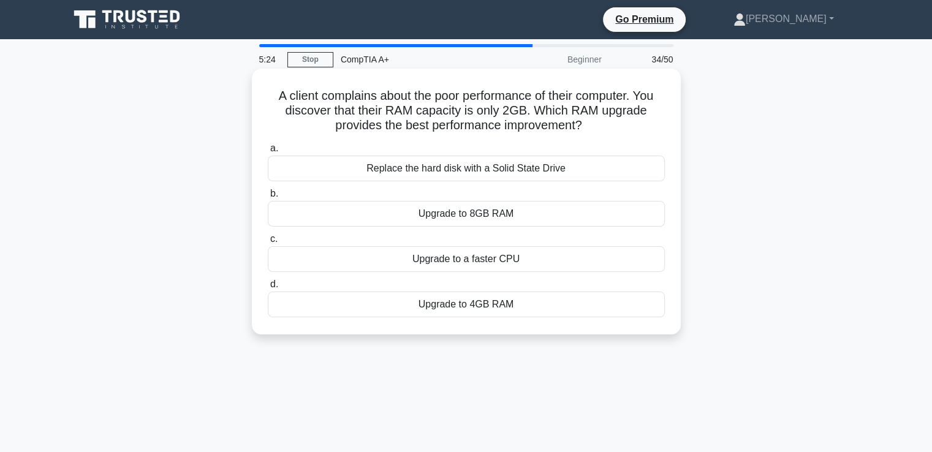
click at [467, 212] on div "Upgrade to 8GB RAM" at bounding box center [466, 214] width 397 height 26
click at [268, 198] on input "b. Upgrade to 8GB RAM" at bounding box center [268, 194] width 0 height 8
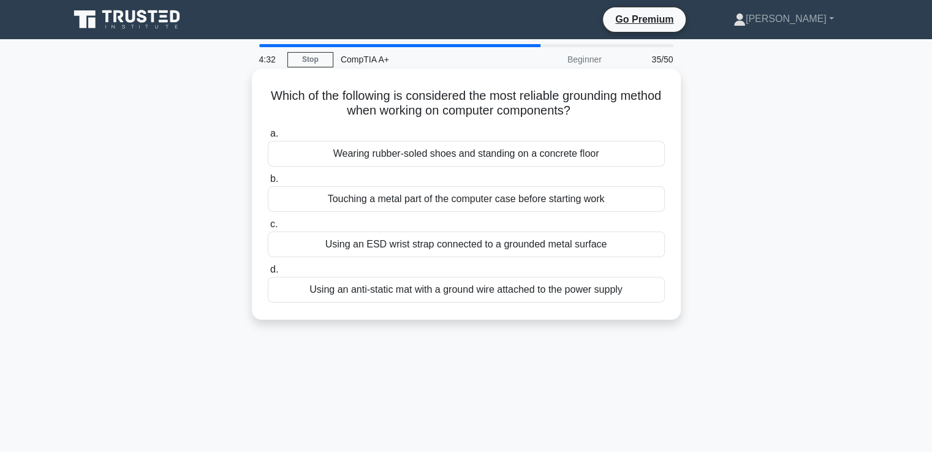
click at [427, 148] on div "Wearing rubber-soled shoes and standing on a concrete floor" at bounding box center [466, 154] width 397 height 26
click at [268, 138] on input "a. Wearing rubber-soled shoes and standing on a concrete floor" at bounding box center [268, 134] width 0 height 8
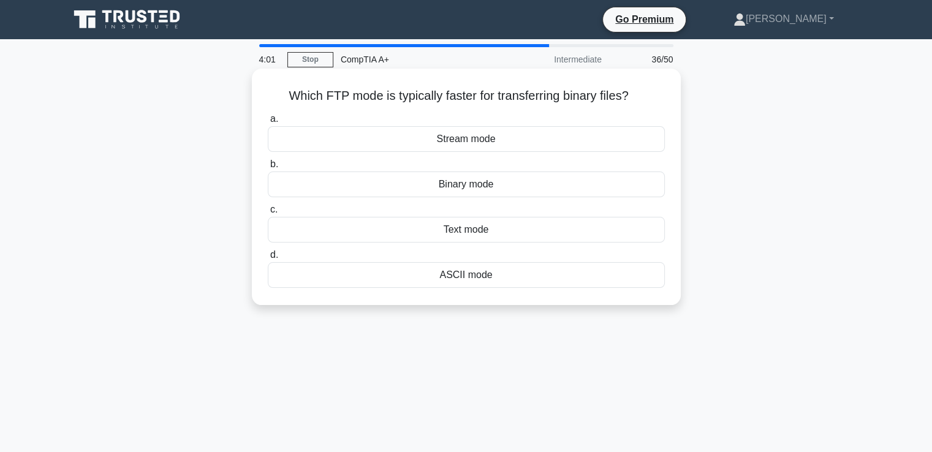
click at [465, 228] on div "Text mode" at bounding box center [466, 230] width 397 height 26
click at [268, 214] on input "c. Text mode" at bounding box center [268, 210] width 0 height 8
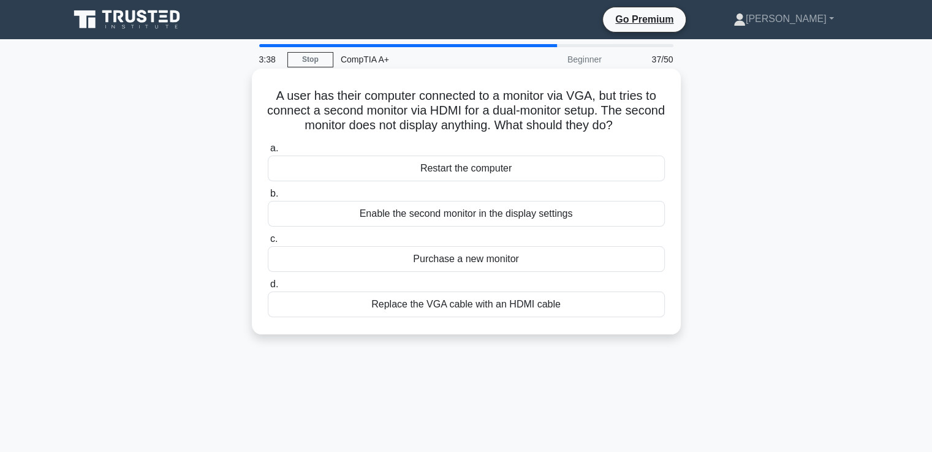
click at [462, 216] on div "Enable the second monitor in the display settings" at bounding box center [466, 214] width 397 height 26
click at [268, 198] on input "b. Enable the second monitor in the display settings" at bounding box center [268, 194] width 0 height 8
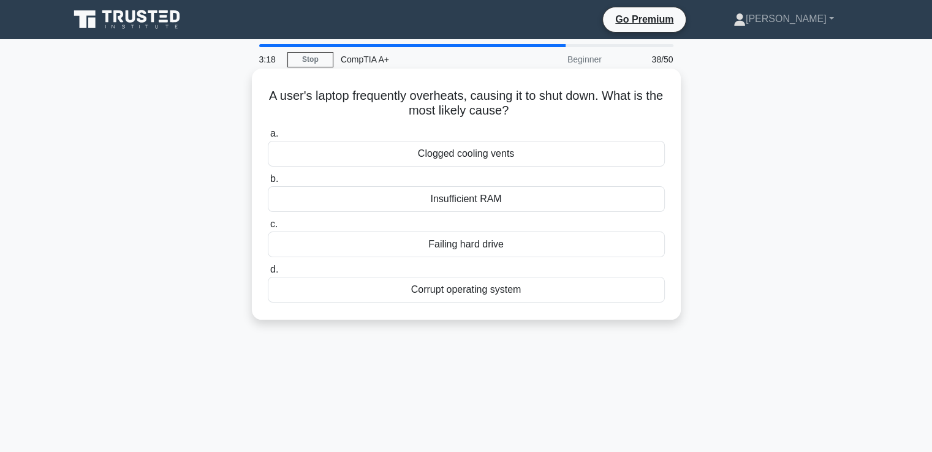
click at [462, 154] on div "Clogged cooling vents" at bounding box center [466, 154] width 397 height 26
click at [268, 138] on input "a. Clogged cooling vents" at bounding box center [268, 134] width 0 height 8
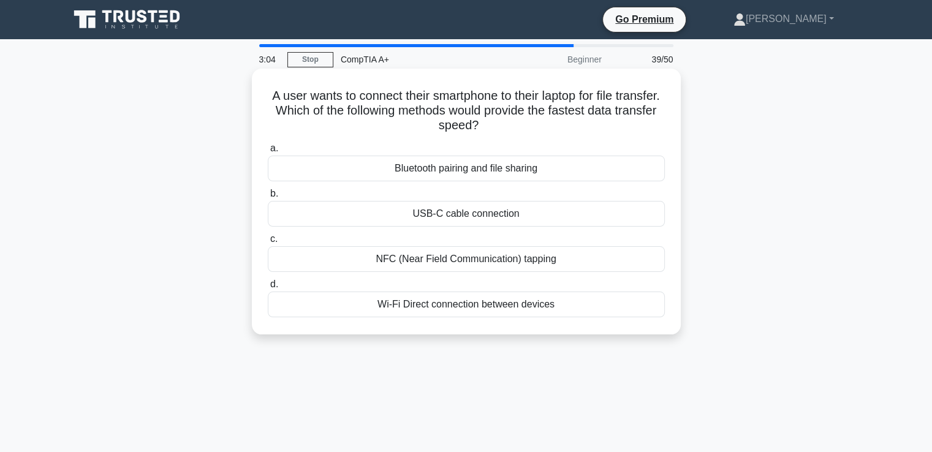
click at [473, 216] on div "USB-C cable connection" at bounding box center [466, 214] width 397 height 26
click at [268, 198] on input "b. USB-C cable connection" at bounding box center [268, 194] width 0 height 8
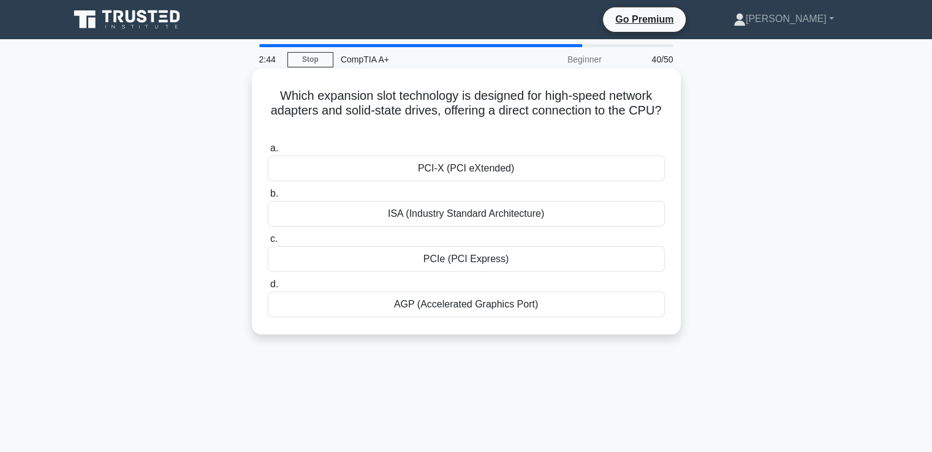
click at [451, 173] on div "PCI-X (PCI eXtended)" at bounding box center [466, 169] width 397 height 26
click at [268, 152] on input "a. PCI-X (PCI eXtended)" at bounding box center [268, 149] width 0 height 8
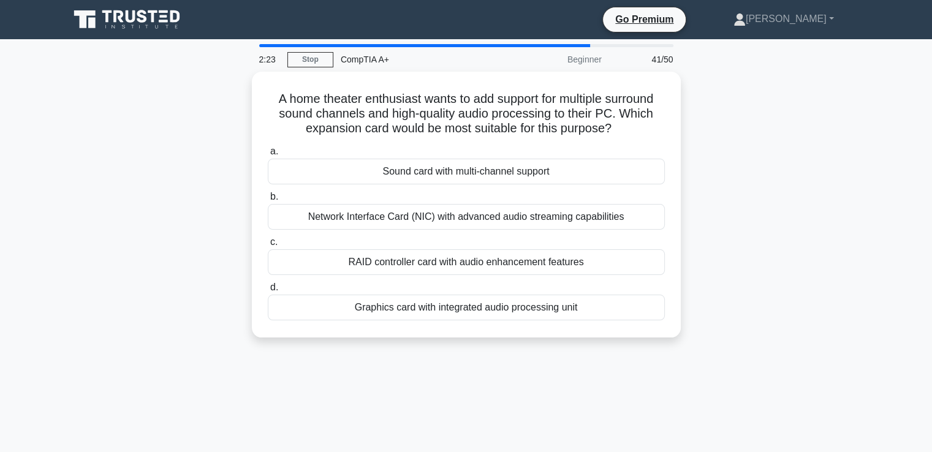
click at [451, 173] on div "Sound card with multi-channel support" at bounding box center [466, 172] width 397 height 26
click at [268, 156] on input "a. Sound card with multi-channel support" at bounding box center [268, 152] width 0 height 8
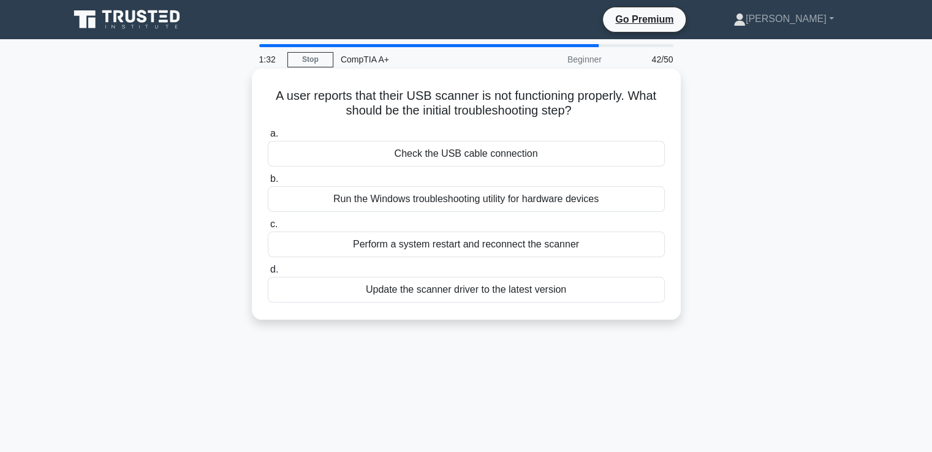
click at [451, 156] on div "Check the USB cable connection" at bounding box center [466, 154] width 397 height 26
click at [268, 138] on input "a. Check the USB cable connection" at bounding box center [268, 134] width 0 height 8
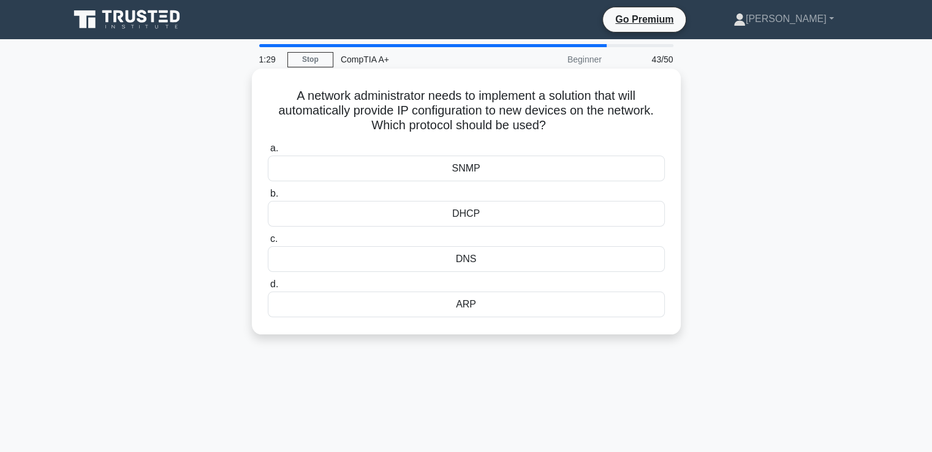
click at [427, 149] on label "a. SNMP" at bounding box center [466, 161] width 397 height 40
click at [268, 149] on input "a. SNMP" at bounding box center [268, 149] width 0 height 8
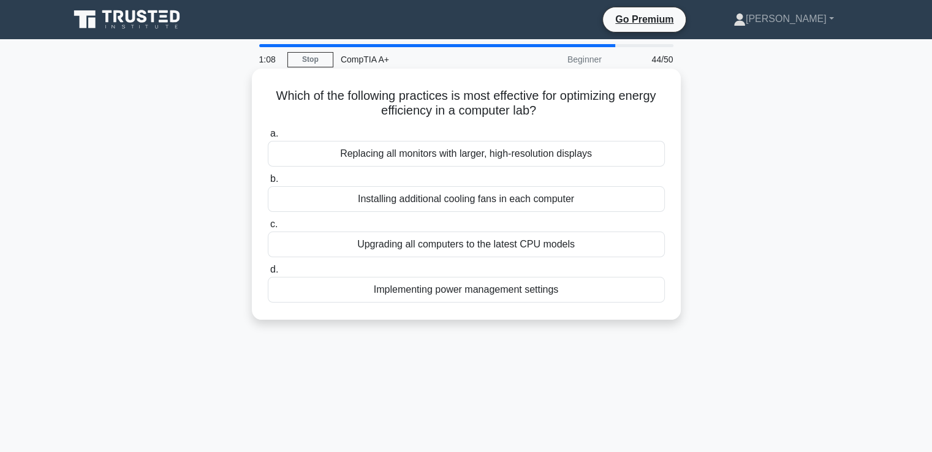
click at [388, 203] on div "Installing additional cooling fans in each computer" at bounding box center [466, 199] width 397 height 26
click at [268, 183] on input "b. Installing additional cooling fans in each computer" at bounding box center [268, 179] width 0 height 8
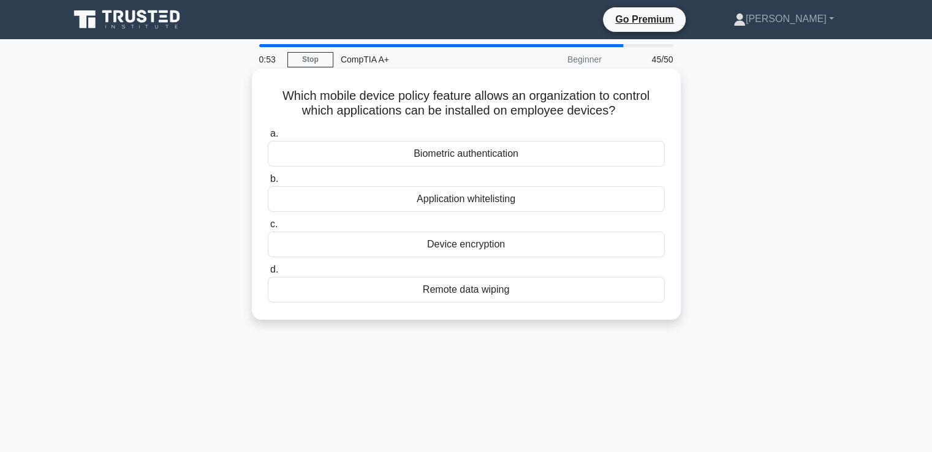
click at [445, 295] on div "Remote data wiping" at bounding box center [466, 290] width 397 height 26
click at [268, 274] on input "d. Remote data wiping" at bounding box center [268, 270] width 0 height 8
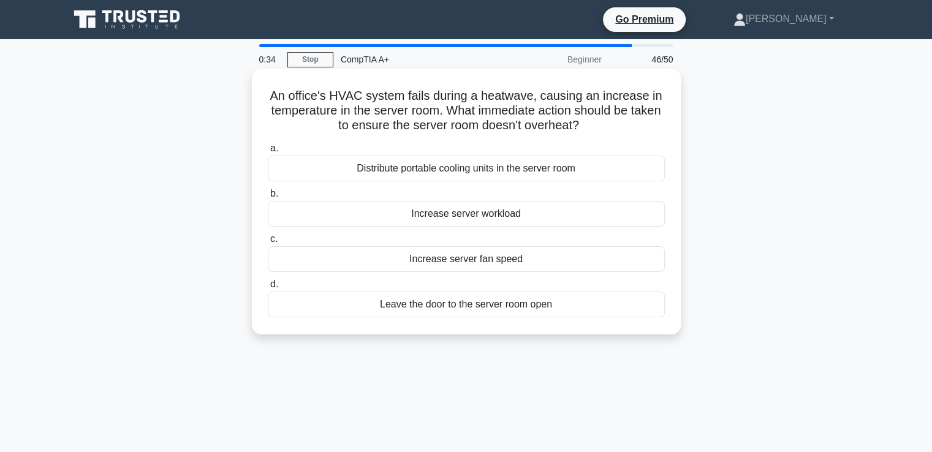
click at [424, 301] on div "Leave the door to the server room open" at bounding box center [466, 305] width 397 height 26
click at [268, 288] on input "d. Leave the door to the server room open" at bounding box center [268, 284] width 0 height 8
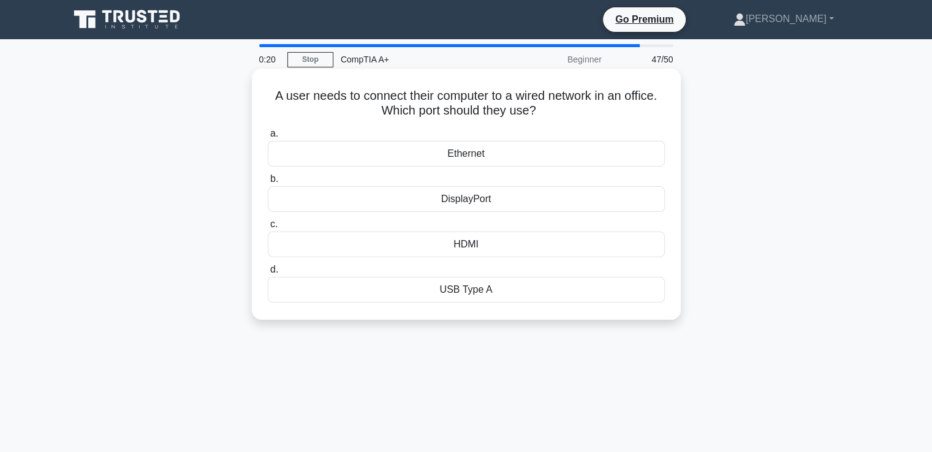
click at [457, 237] on div "HDMI" at bounding box center [466, 244] width 397 height 26
click at [268, 228] on input "c. HDMI" at bounding box center [268, 224] width 0 height 8
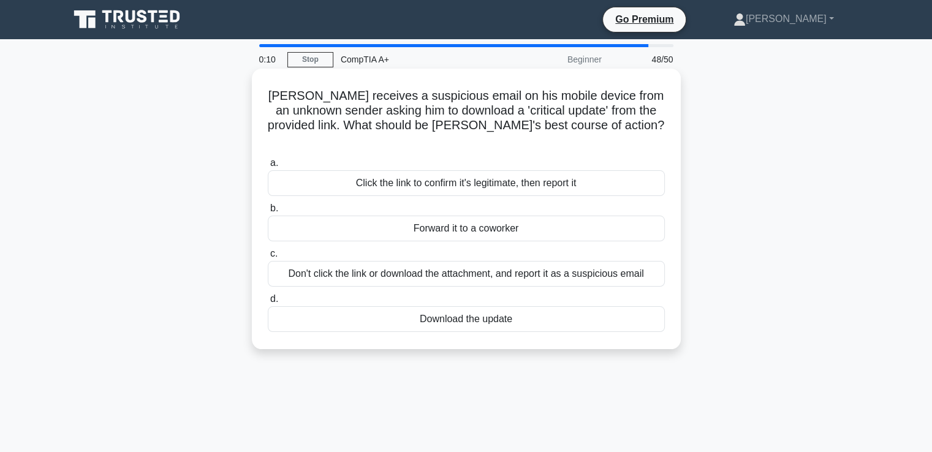
click at [445, 220] on div "Forward it to a coworker" at bounding box center [466, 229] width 397 height 26
click at [268, 213] on input "b. Forward it to a coworker" at bounding box center [268, 209] width 0 height 8
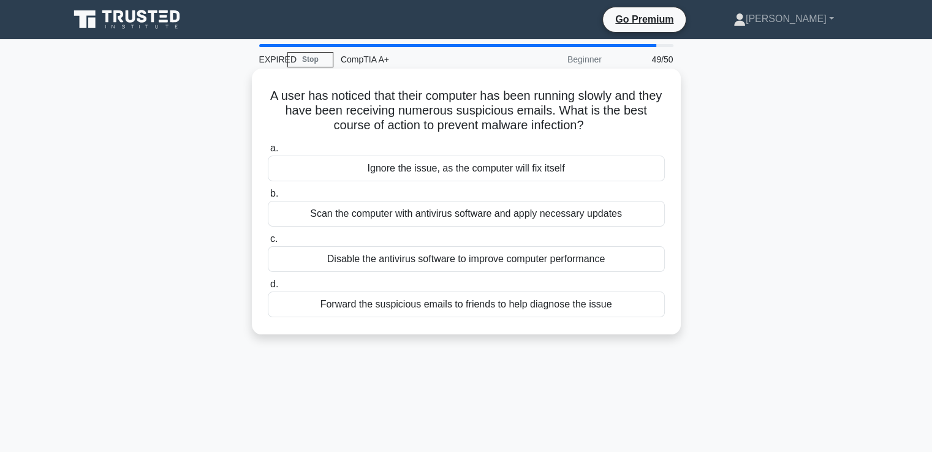
click at [411, 261] on div "Disable the antivirus software to improve computer performance" at bounding box center [466, 259] width 397 height 26
click at [268, 243] on input "c. Disable the antivirus software to improve computer performance" at bounding box center [268, 239] width 0 height 8
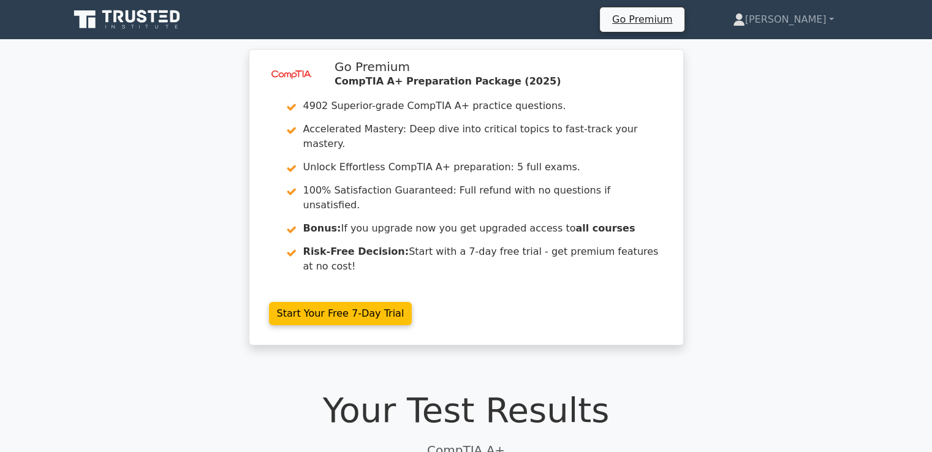
click at [732, 274] on div "image/svg+xml Go Premium CompTIA A+ Preparation Package (2025) 4902 Superior-gr…" at bounding box center [466, 204] width 932 height 311
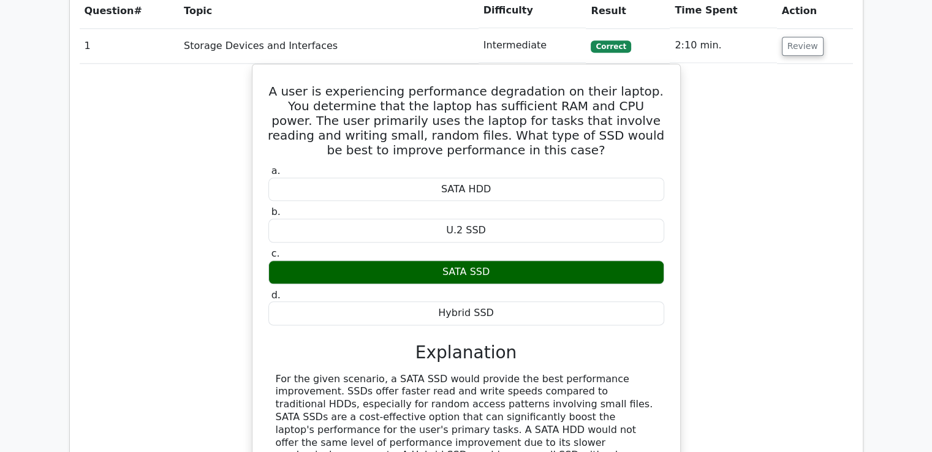
scroll to position [1475, 0]
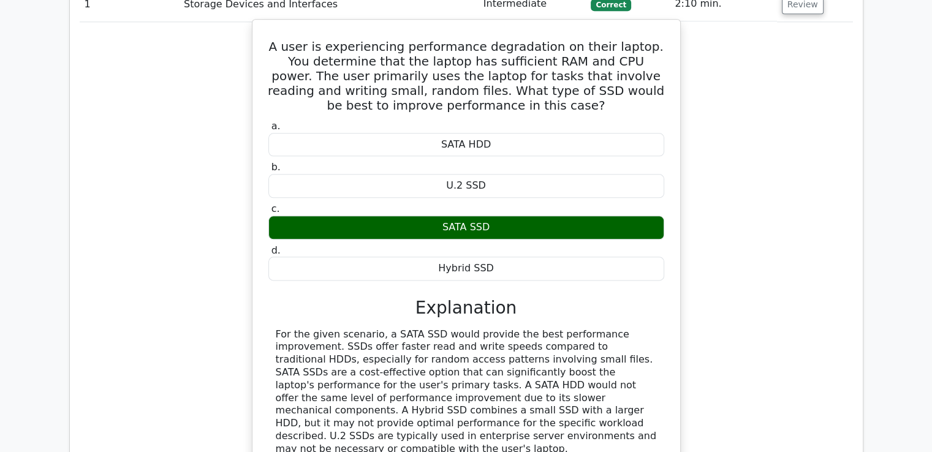
click at [508, 257] on div "Hybrid SSD" at bounding box center [466, 269] width 396 height 24
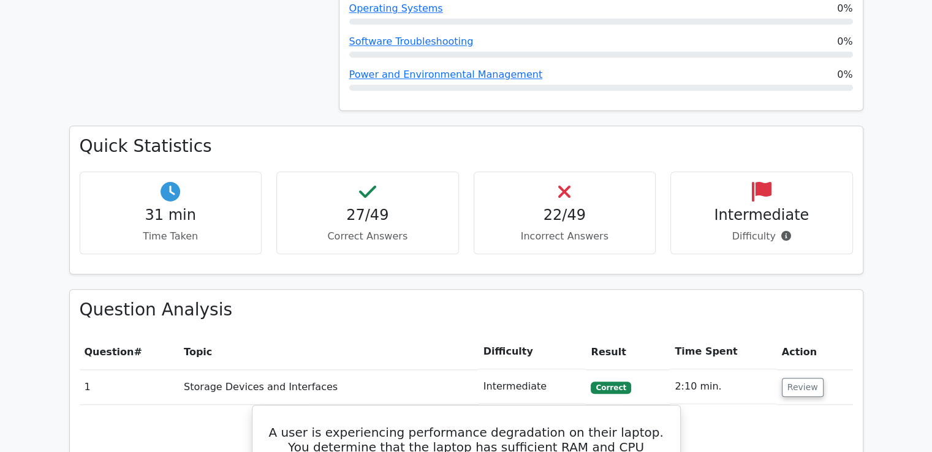
scroll to position [1033, 0]
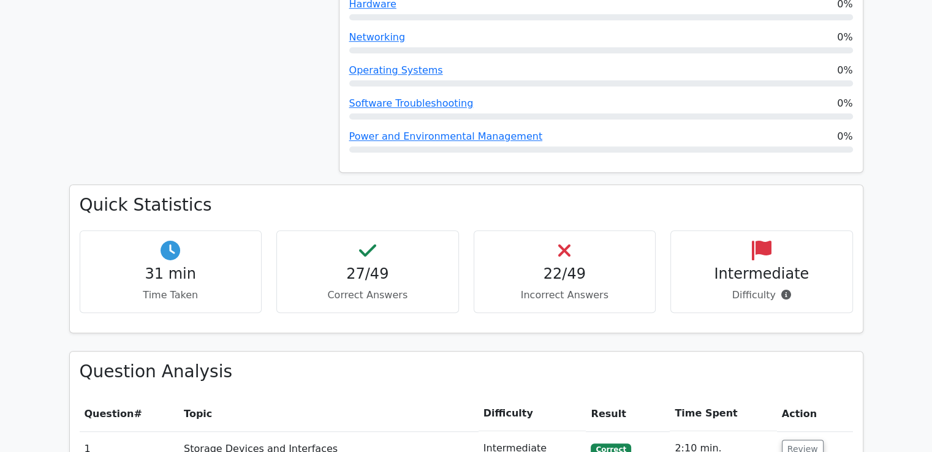
click at [733, 265] on h4 "Intermediate" at bounding box center [761, 274] width 162 height 18
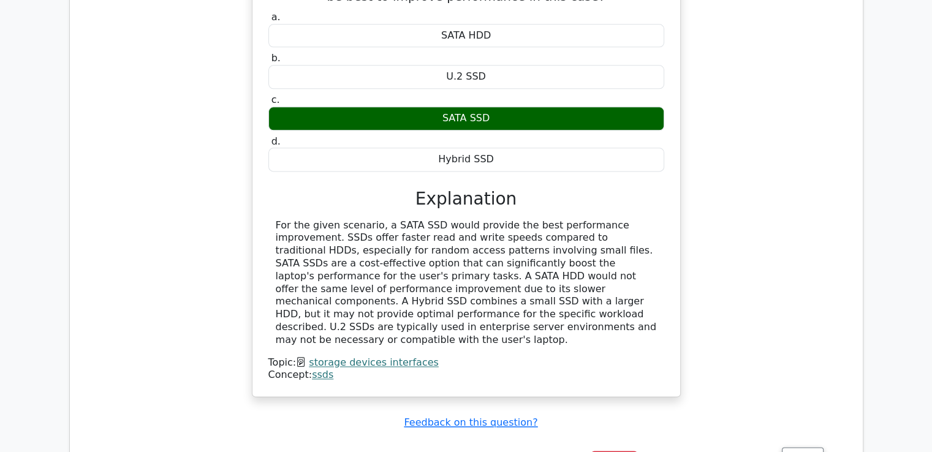
scroll to position [1634, 0]
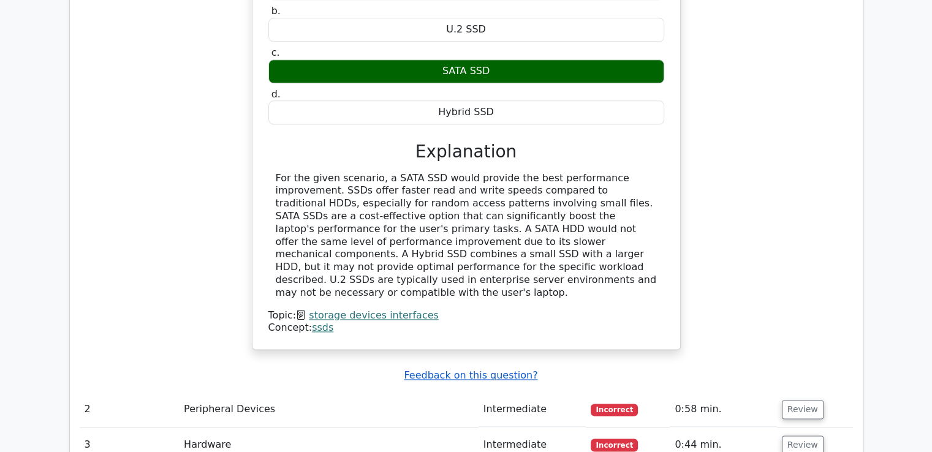
click at [434, 369] on u "Feedback on this question?" at bounding box center [471, 375] width 134 height 12
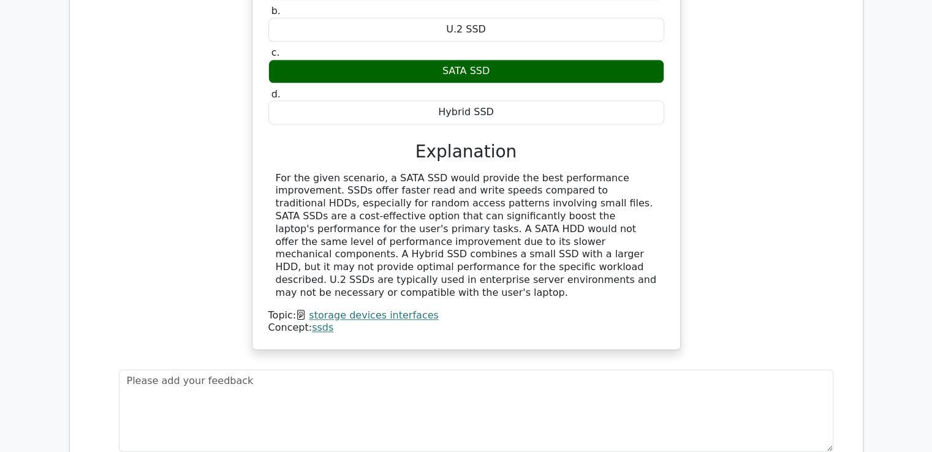
click at [822, 176] on div "A user is experiencing performance degradation on their laptop. You determine t…" at bounding box center [466, 114] width 773 height 502
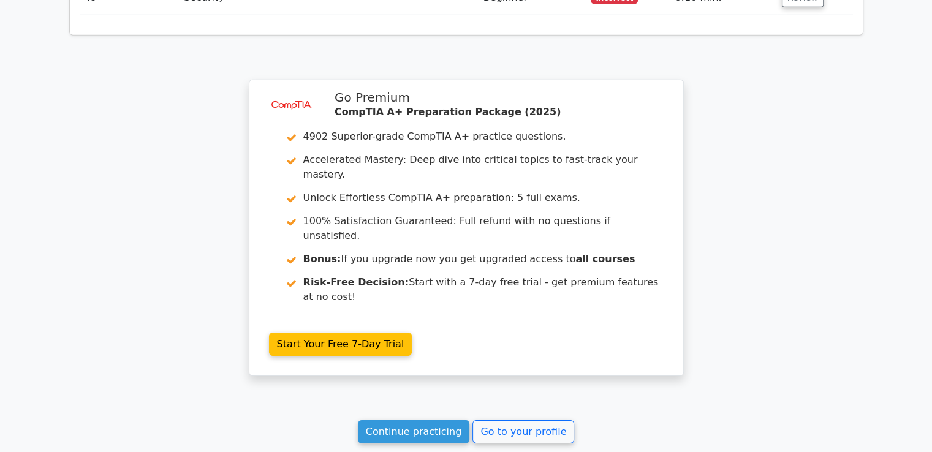
scroll to position [3873, 0]
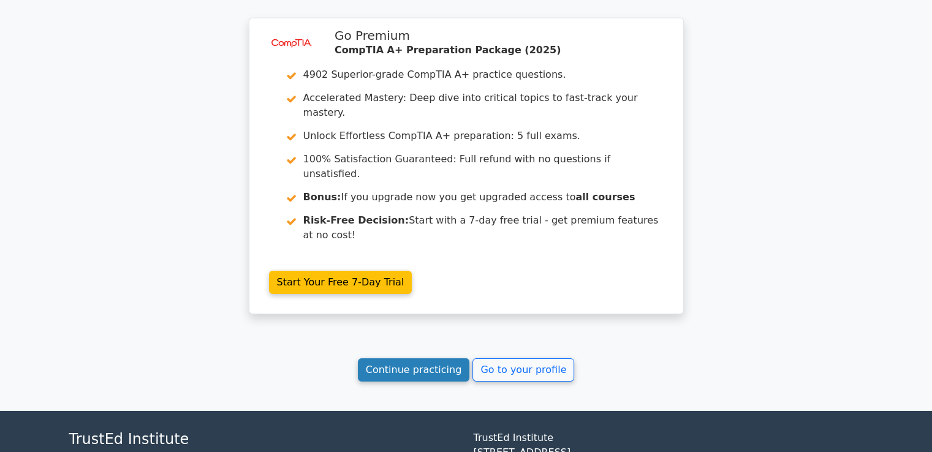
click at [409, 358] on link "Continue practicing" at bounding box center [414, 369] width 112 height 23
